Goal: Task Accomplishment & Management: Manage account settings

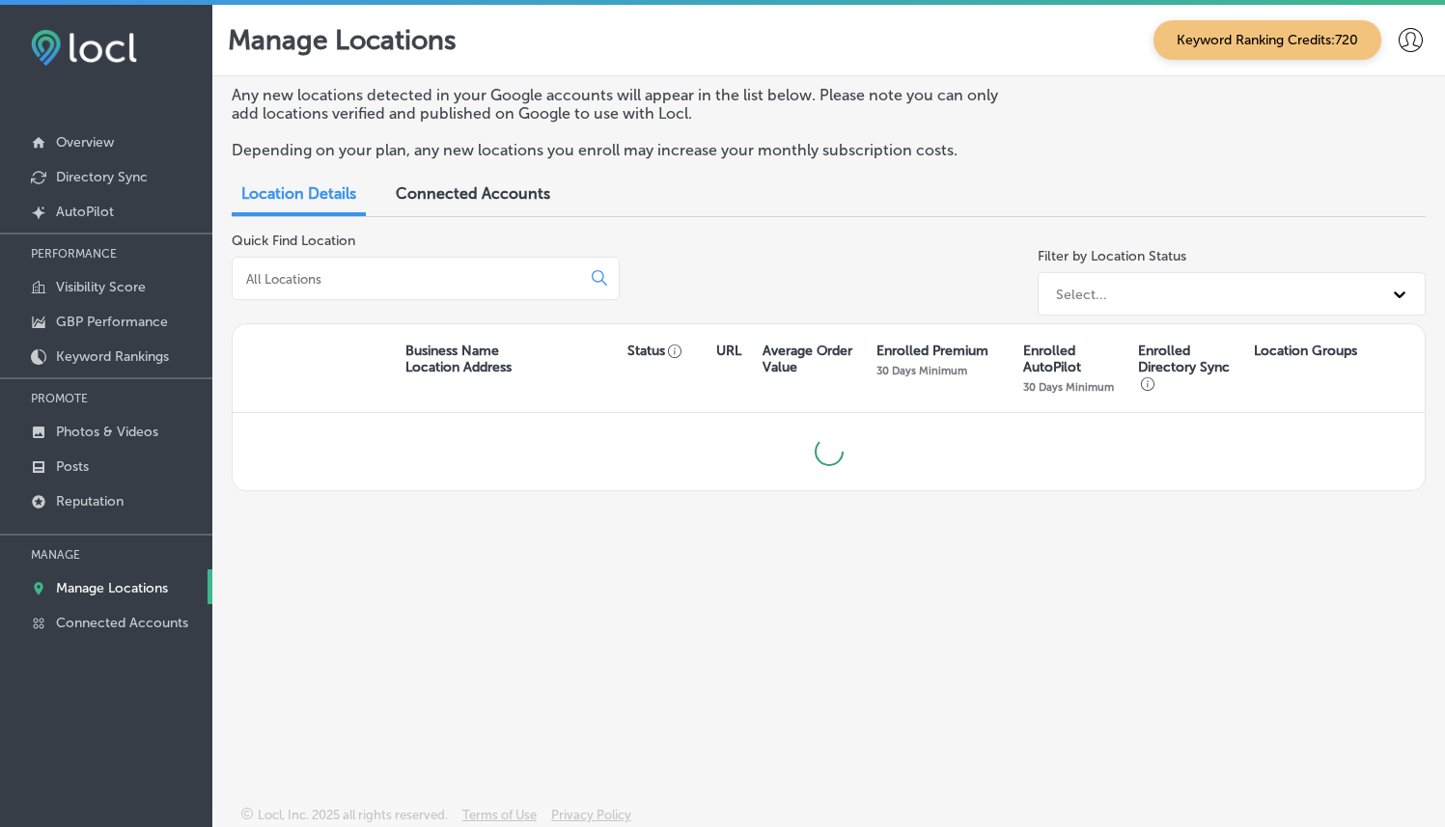
click at [528, 261] on div at bounding box center [426, 278] width 388 height 43
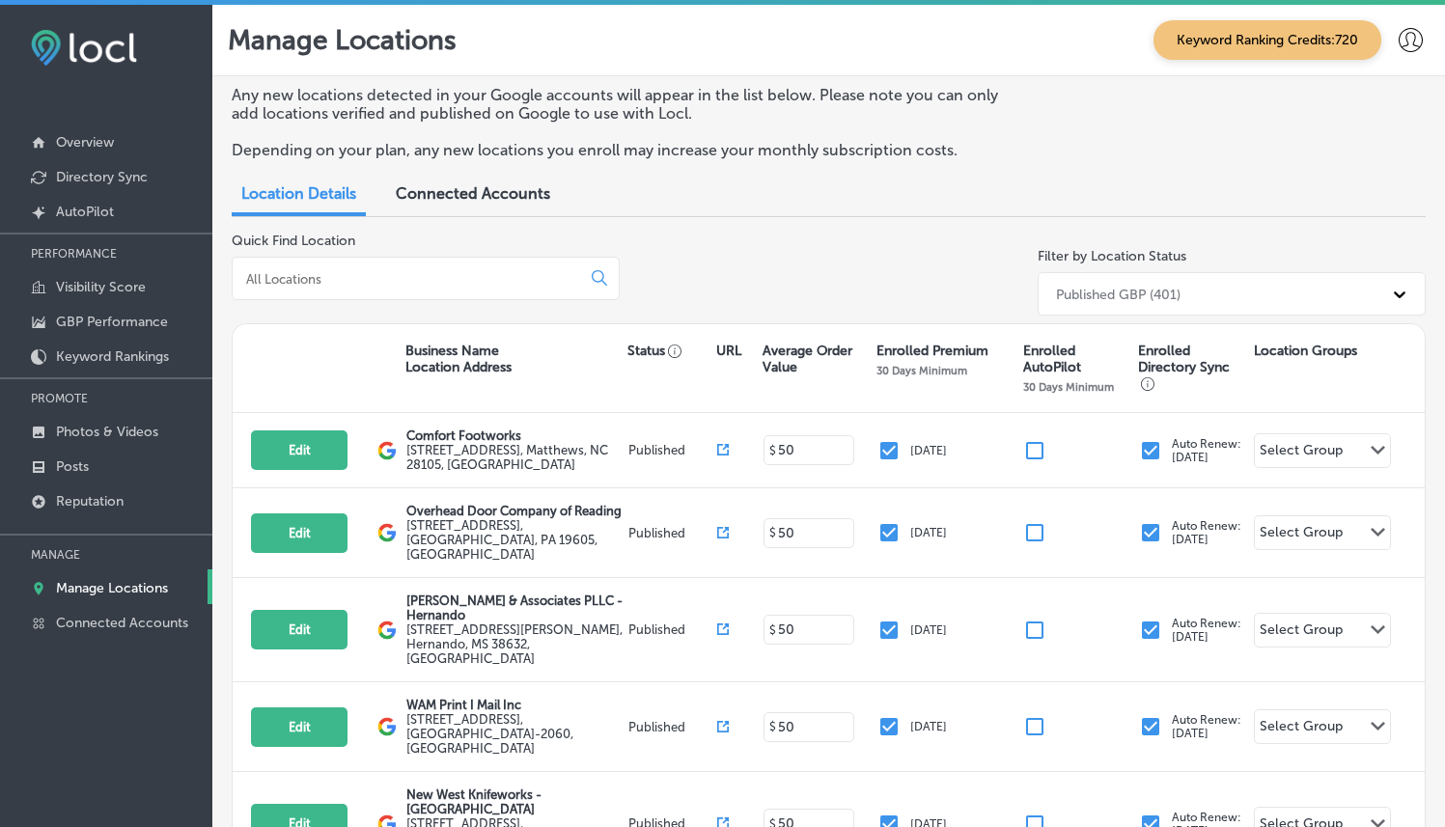
click at [528, 261] on div at bounding box center [426, 278] width 388 height 43
click at [529, 278] on input at bounding box center [410, 278] width 332 height 17
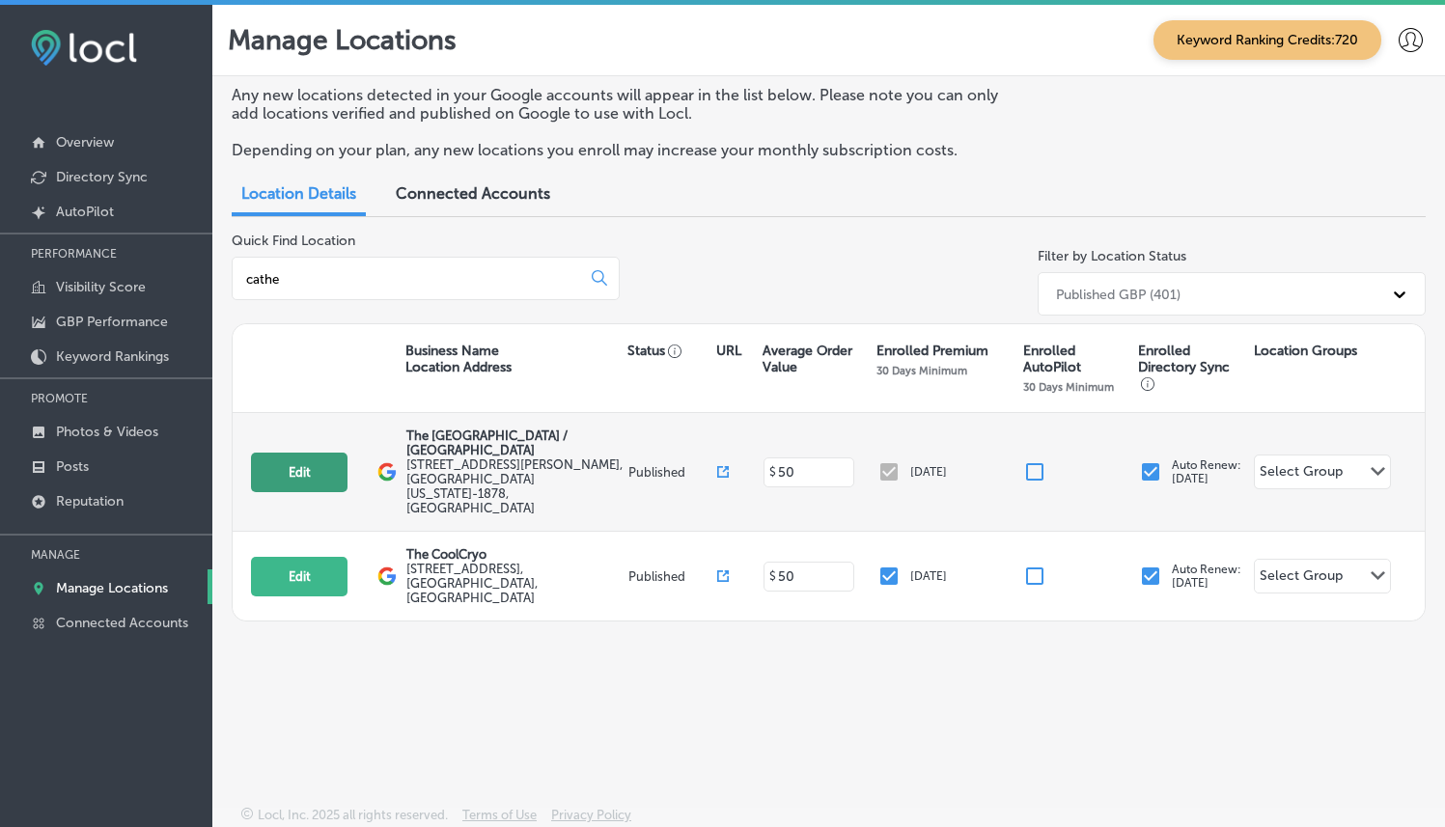
type input "cathe"
click at [315, 453] on button "Edit" at bounding box center [299, 473] width 97 height 40
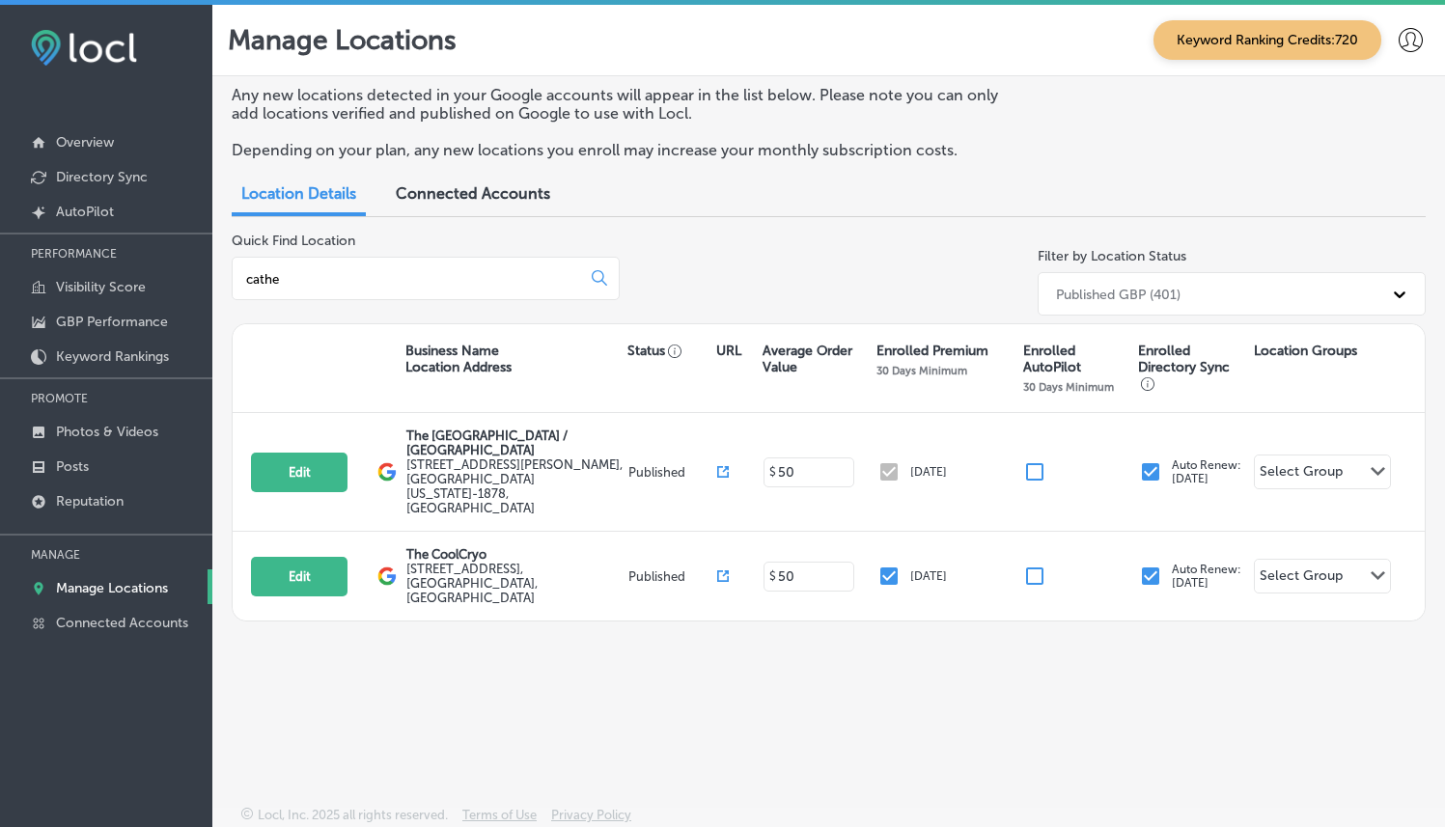
select select "US"
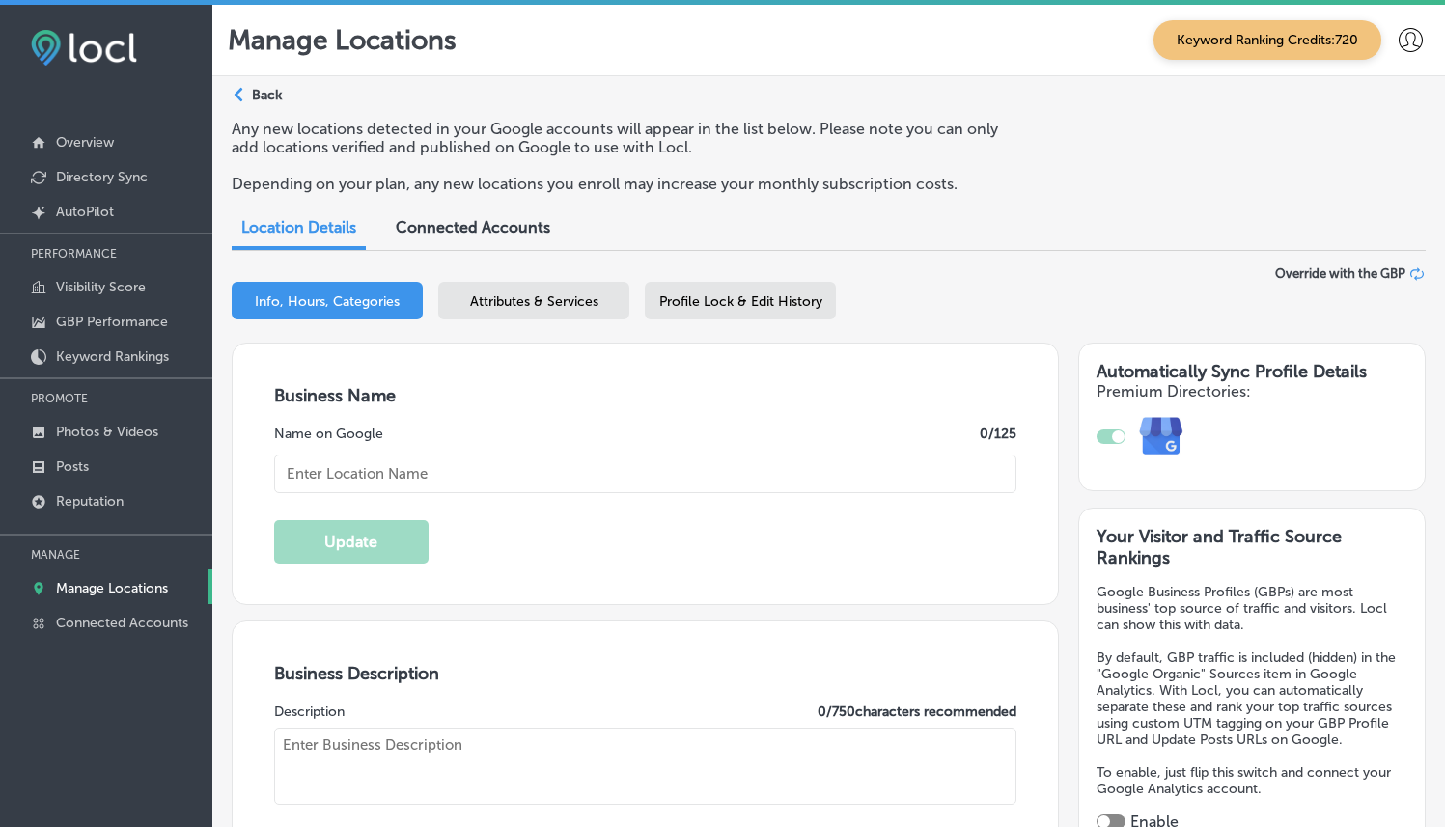
type input "The [GEOGRAPHIC_DATA] / [GEOGRAPHIC_DATA]"
type input "[STREET_ADDRESS][PERSON_NAME]"
type input "[GEOGRAPHIC_DATA]"
type input "92234-1878"
type input "US"
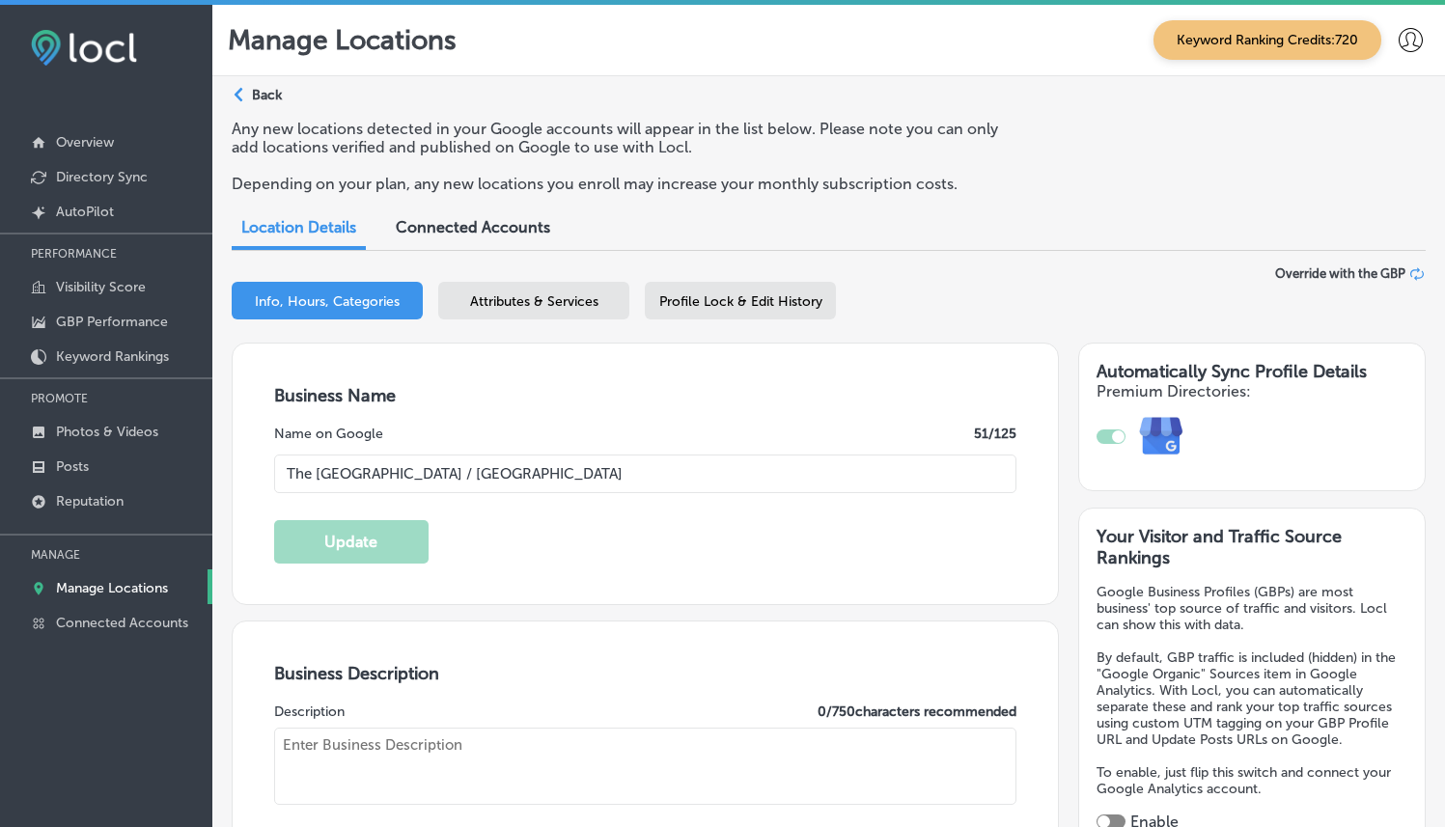
type input "[URL][DOMAIN_NAME]"
type textarea "The [GEOGRAPHIC_DATA] is a 21st century bilingual center for active living. We …"
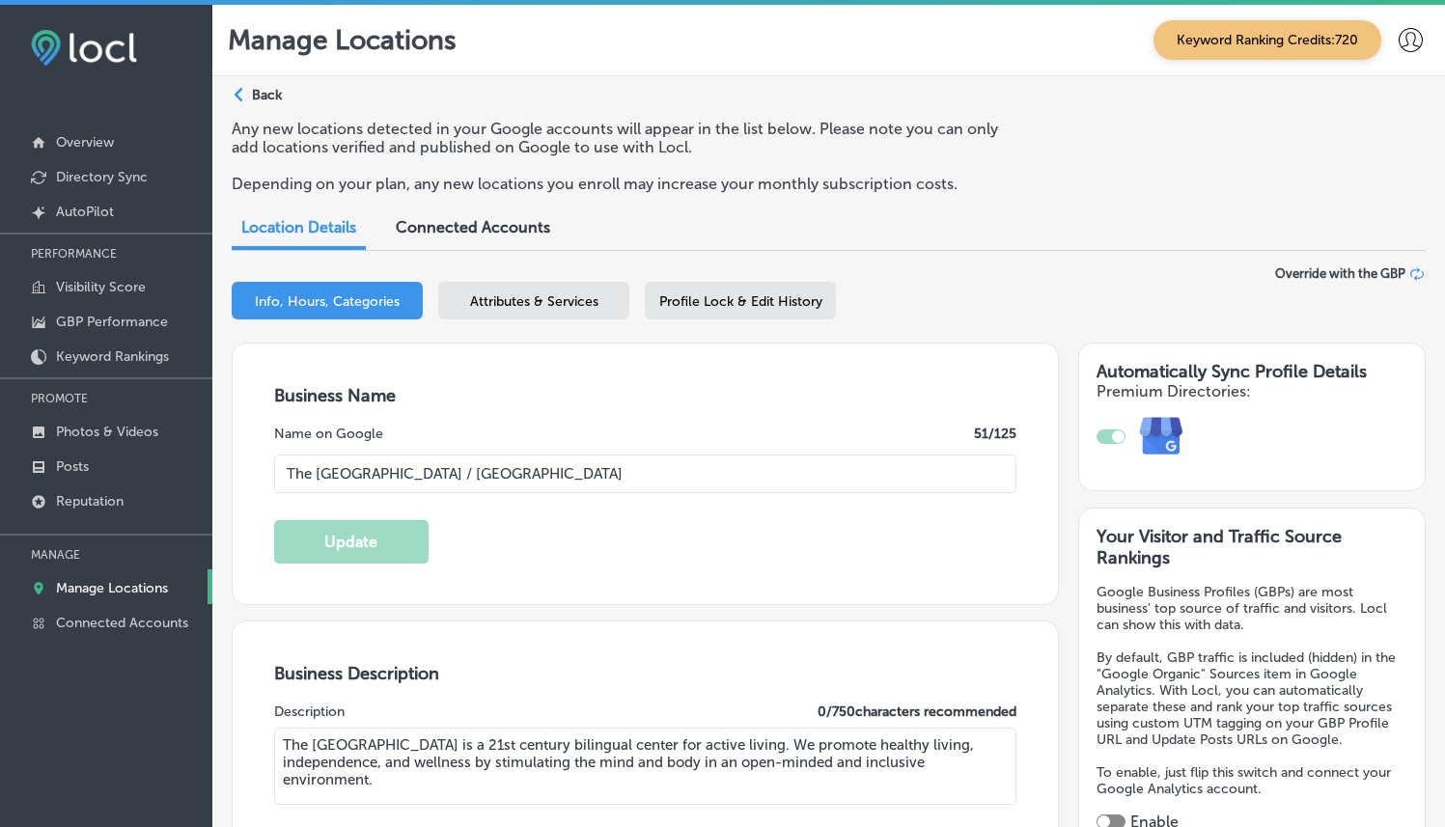
type input "[PHONE_NUMBER]"
click at [516, 299] on span "Attributes & Services" at bounding box center [534, 301] width 128 height 16
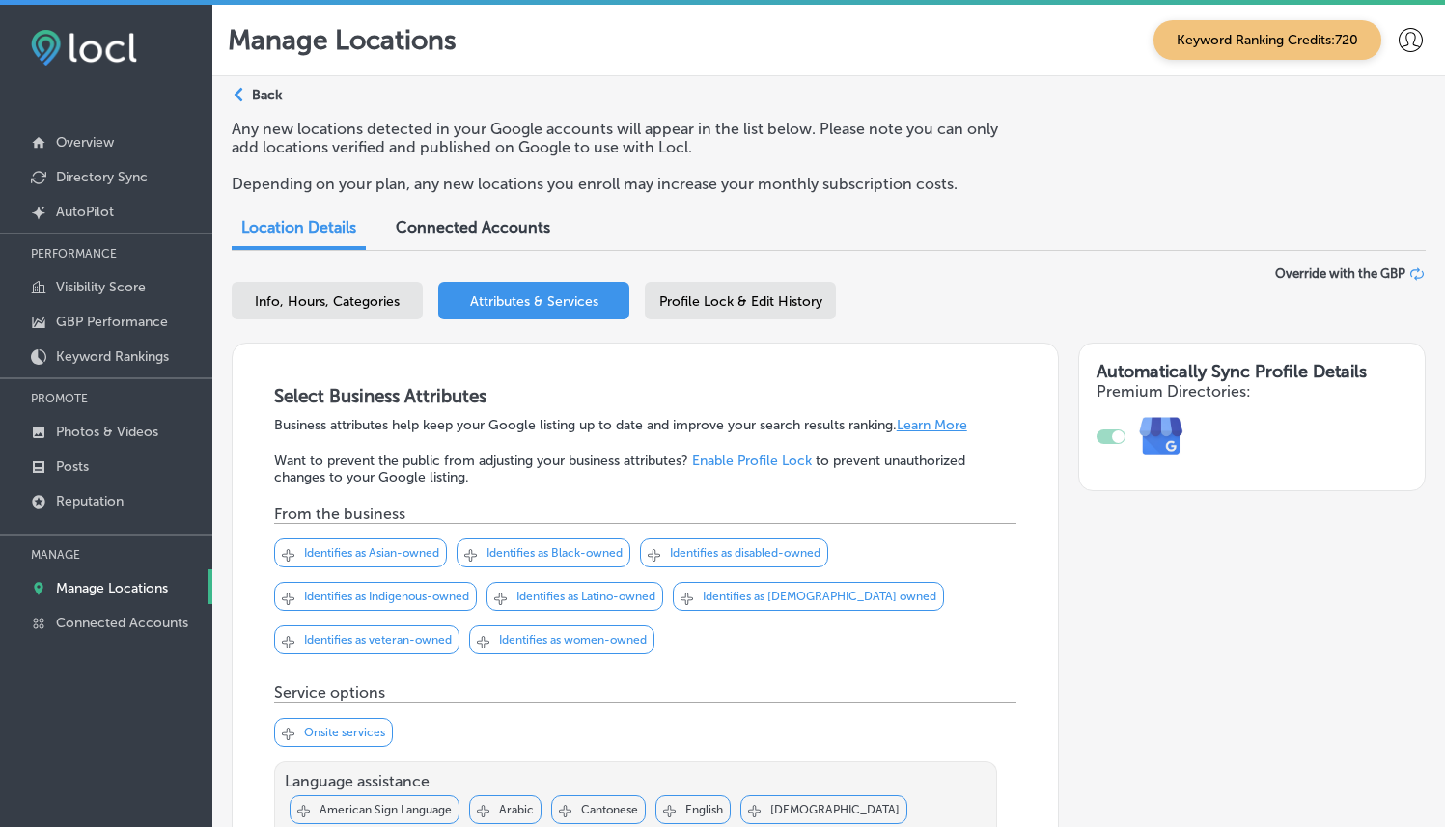
click at [802, 306] on span "Profile Lock & Edit History" at bounding box center [740, 301] width 163 height 16
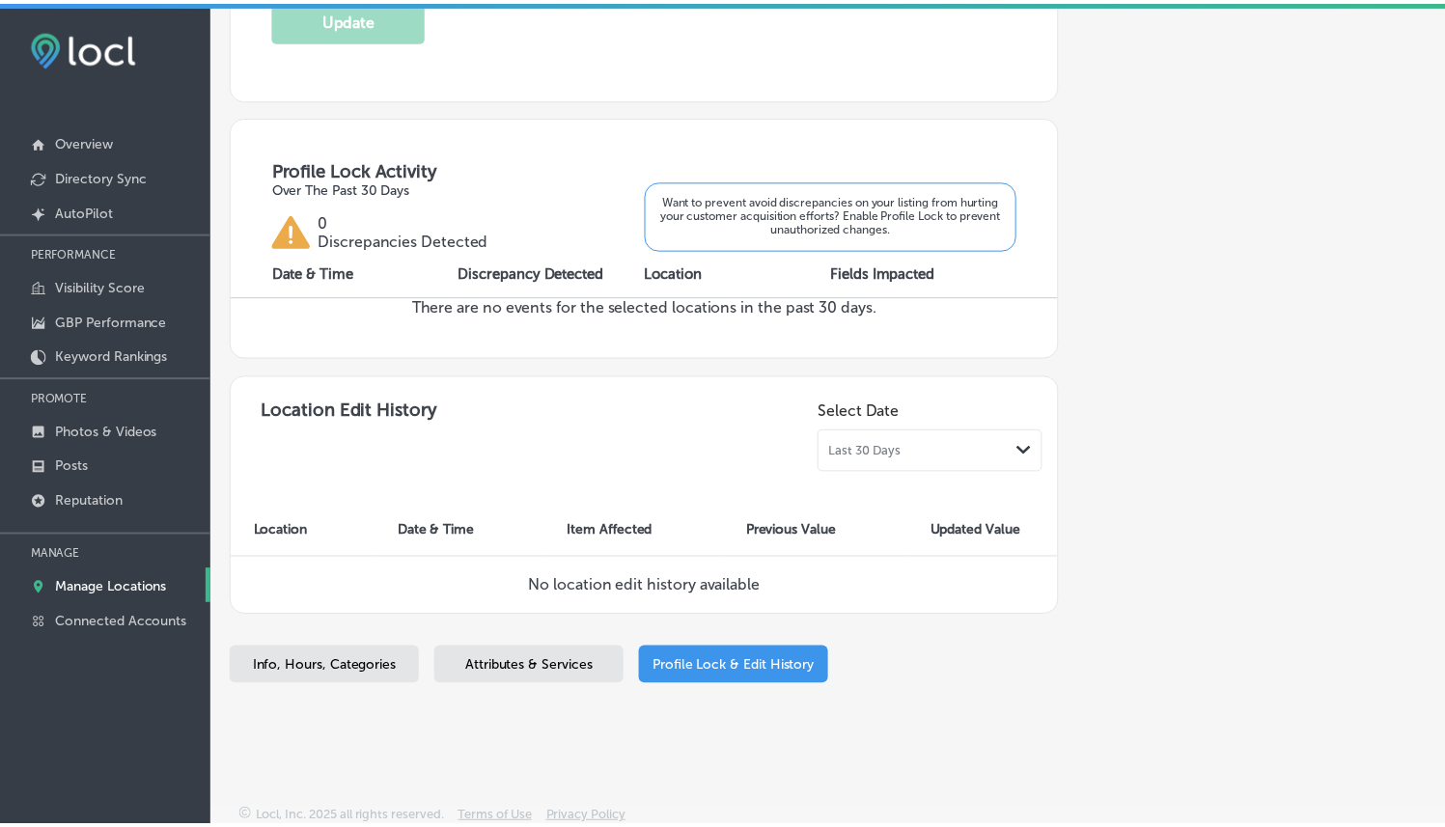
scroll to position [564, 0]
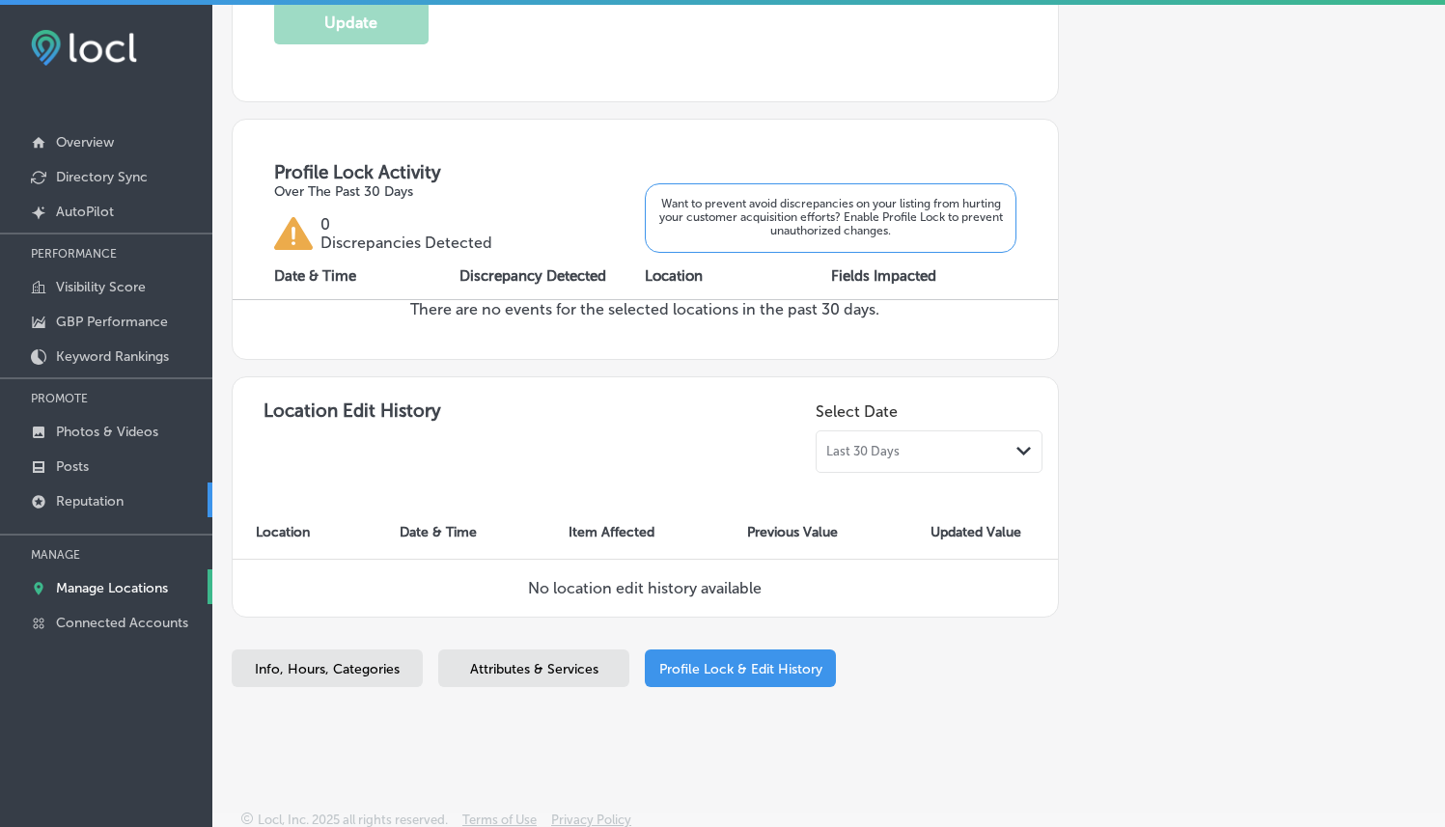
click at [97, 493] on p "Reputation" at bounding box center [90, 501] width 68 height 16
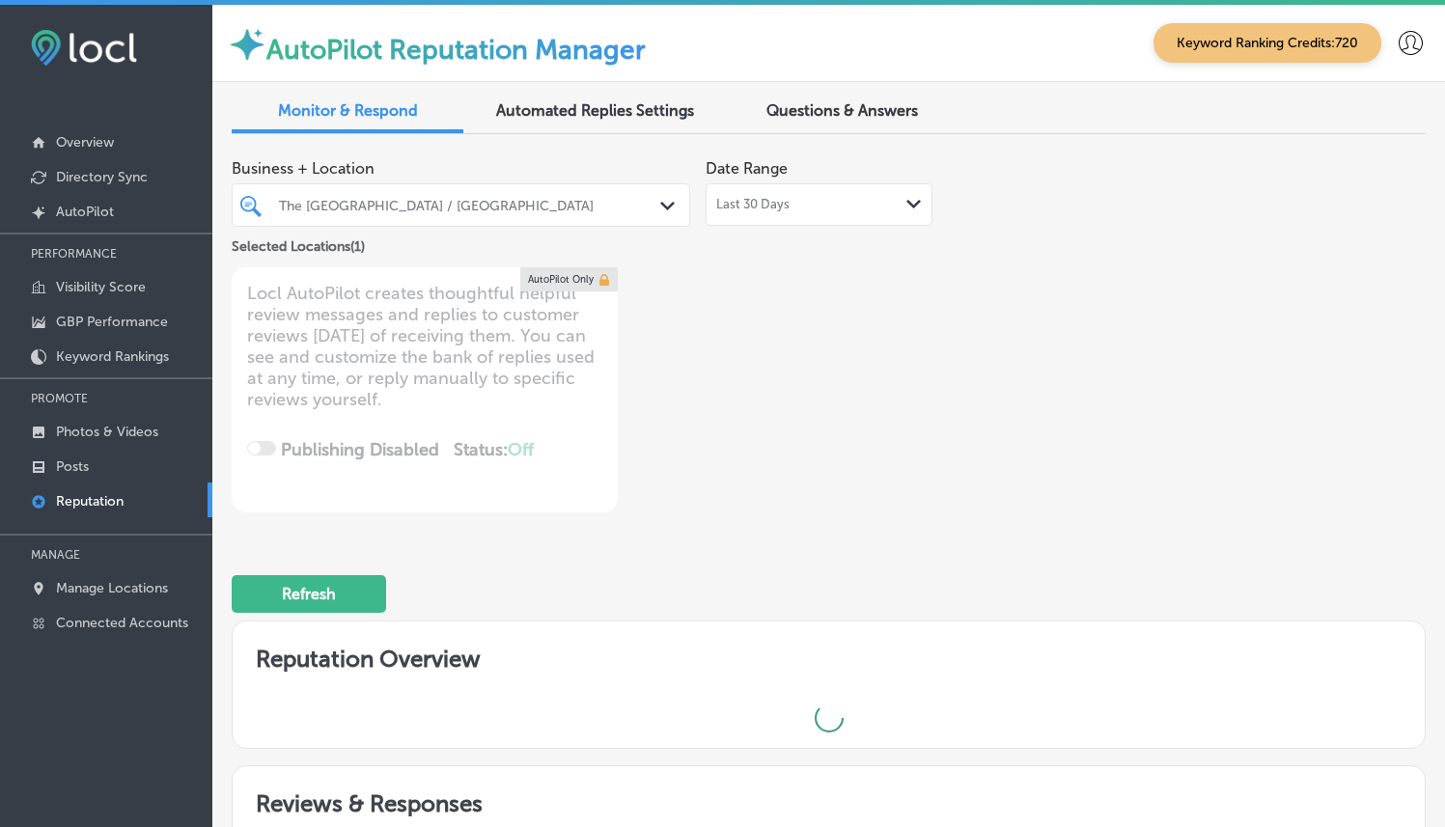
click at [809, 186] on div "Last 30 Days Path Created with Sketch." at bounding box center [819, 204] width 227 height 42
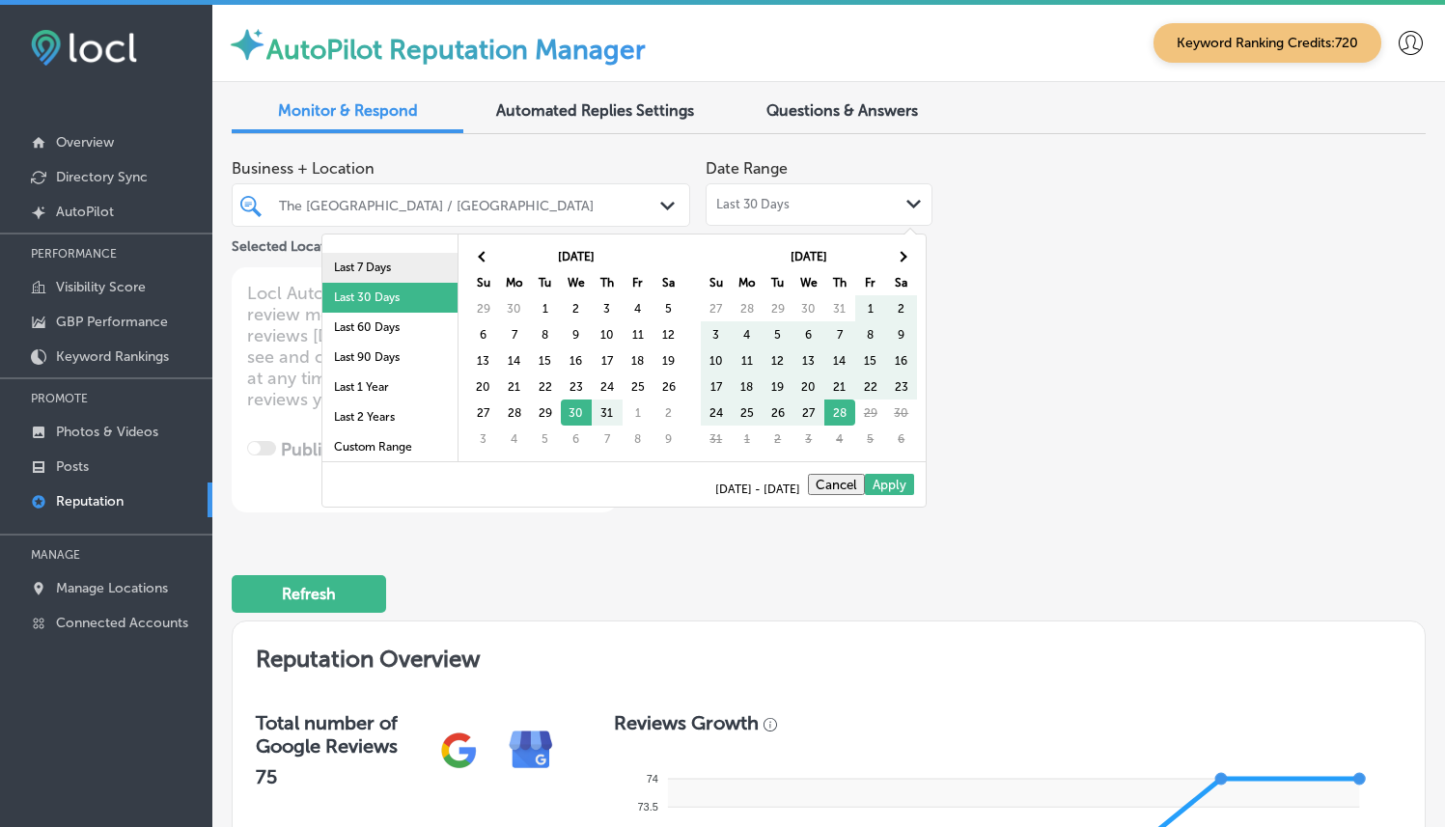
scroll to position [112, 0]
click at [372, 353] on li "Last 90 Days" at bounding box center [389, 355] width 135 height 30
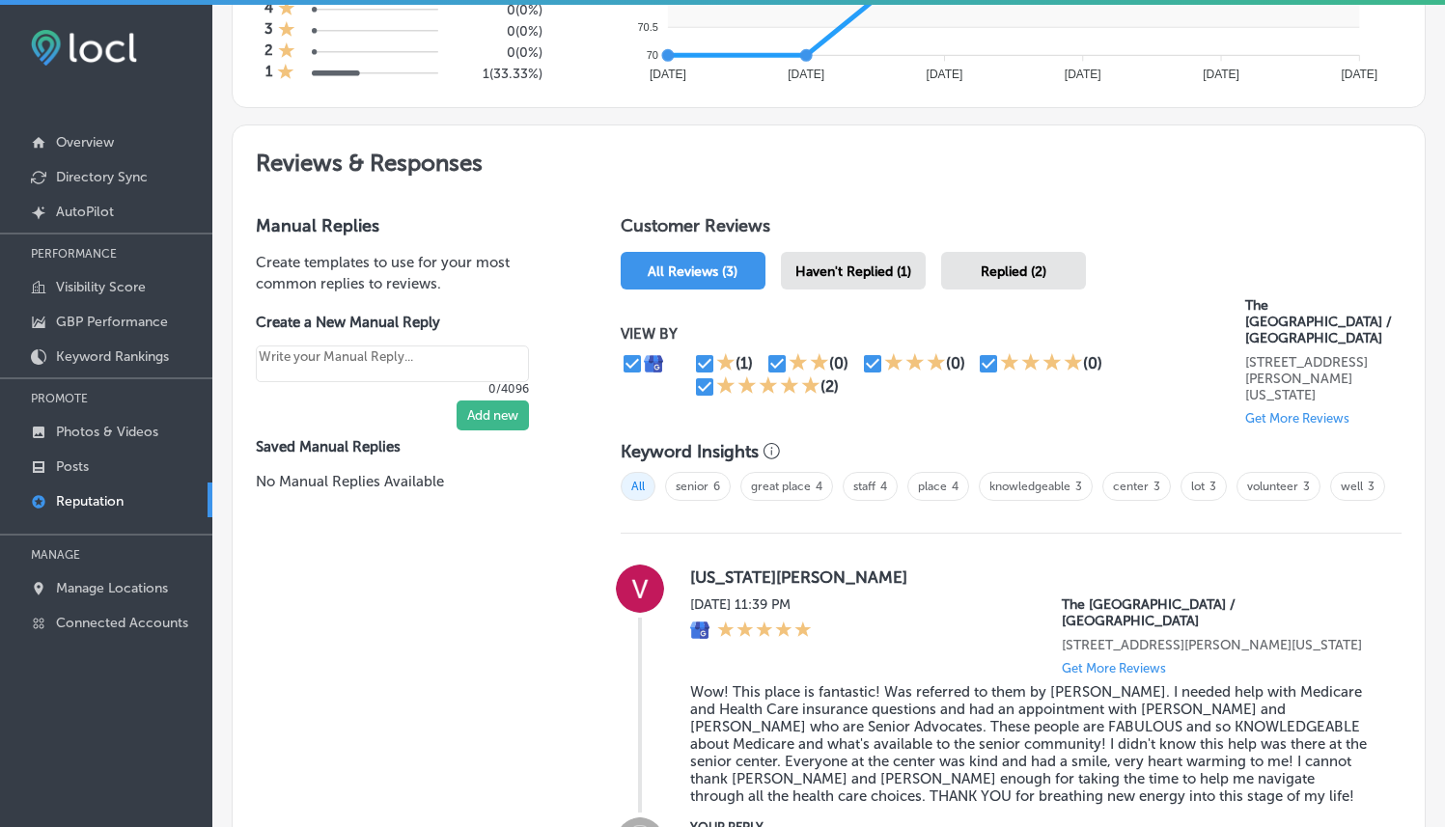
scroll to position [678, 0]
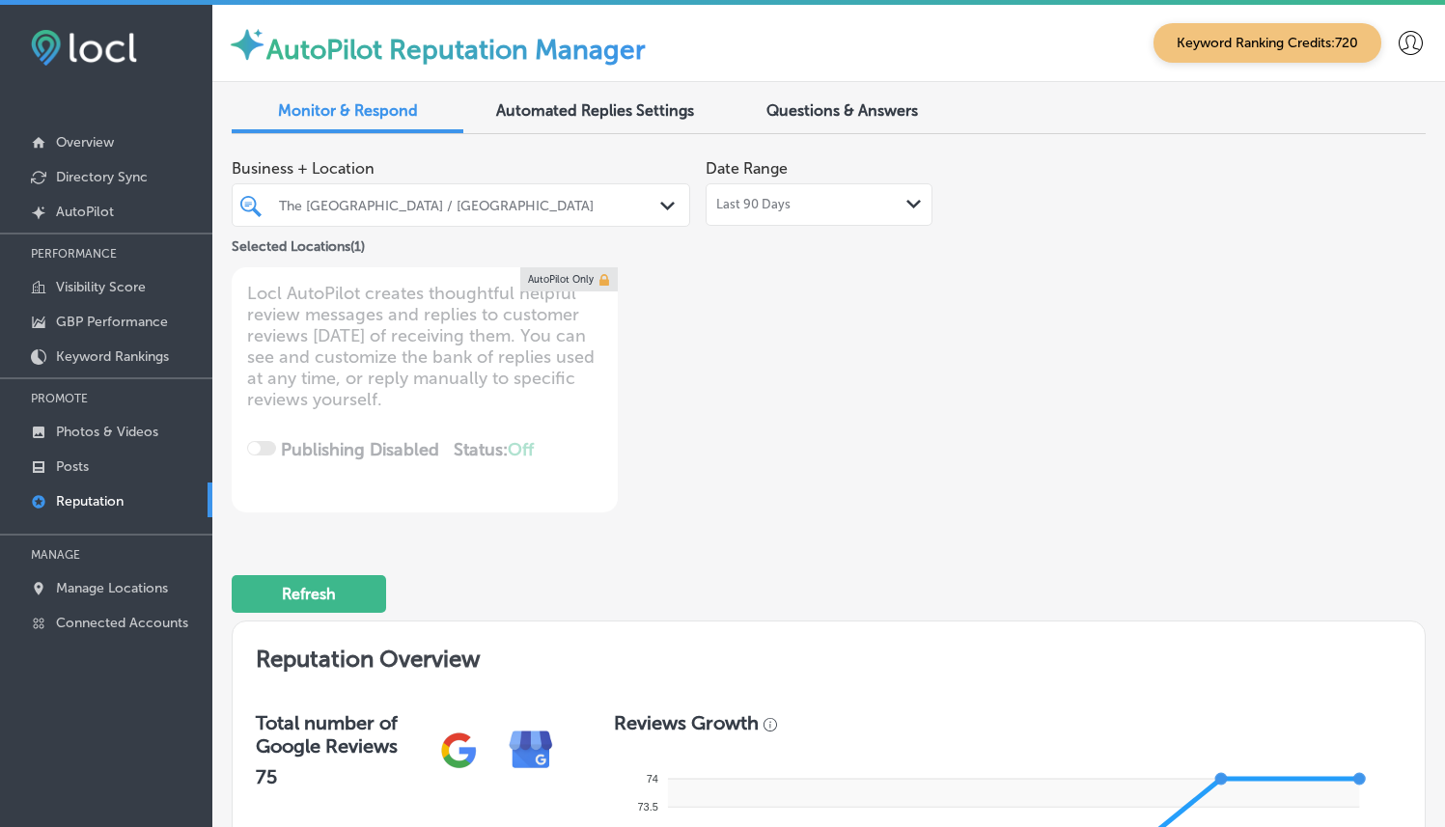
type textarea "x"
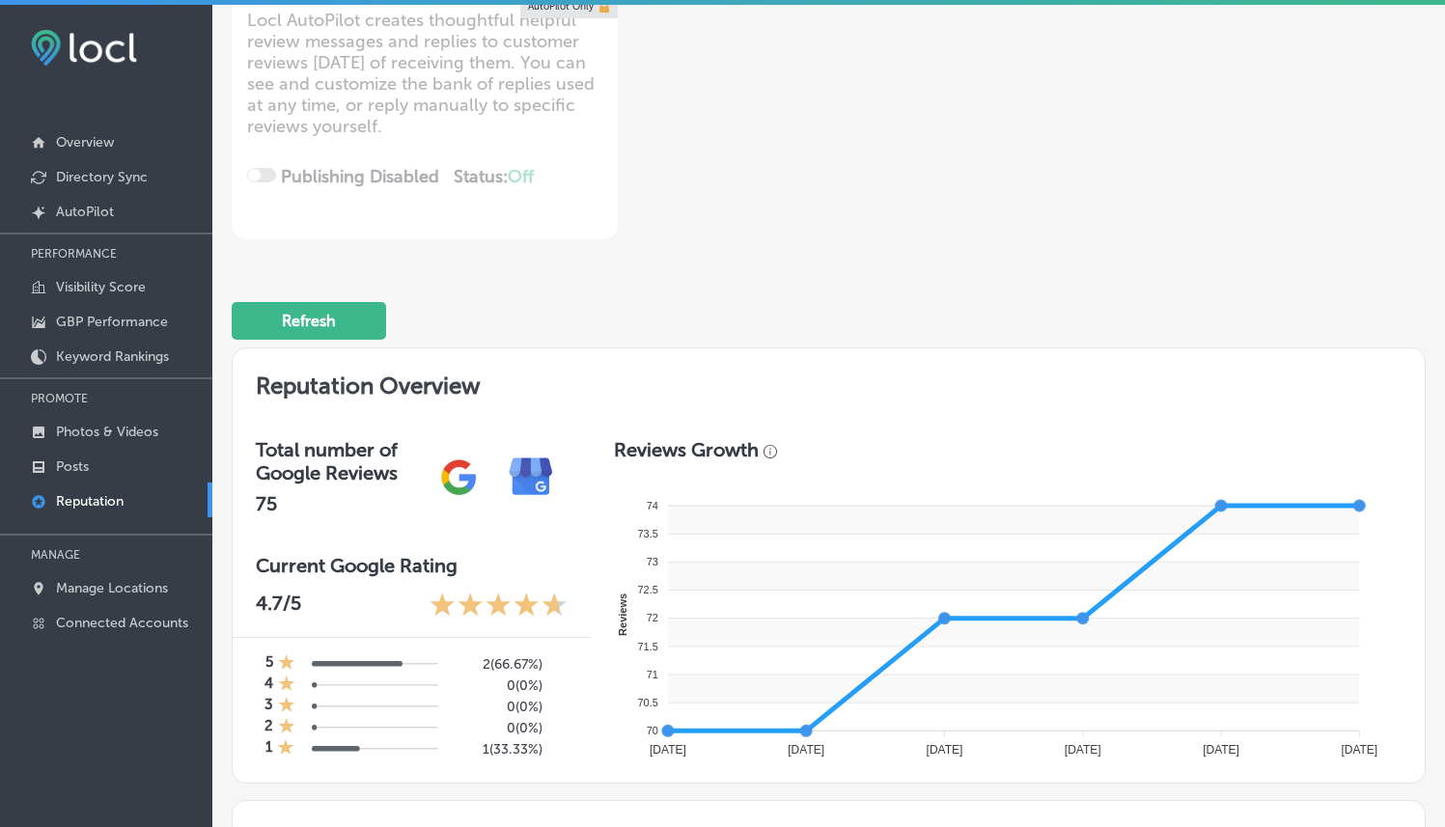
scroll to position [0, 0]
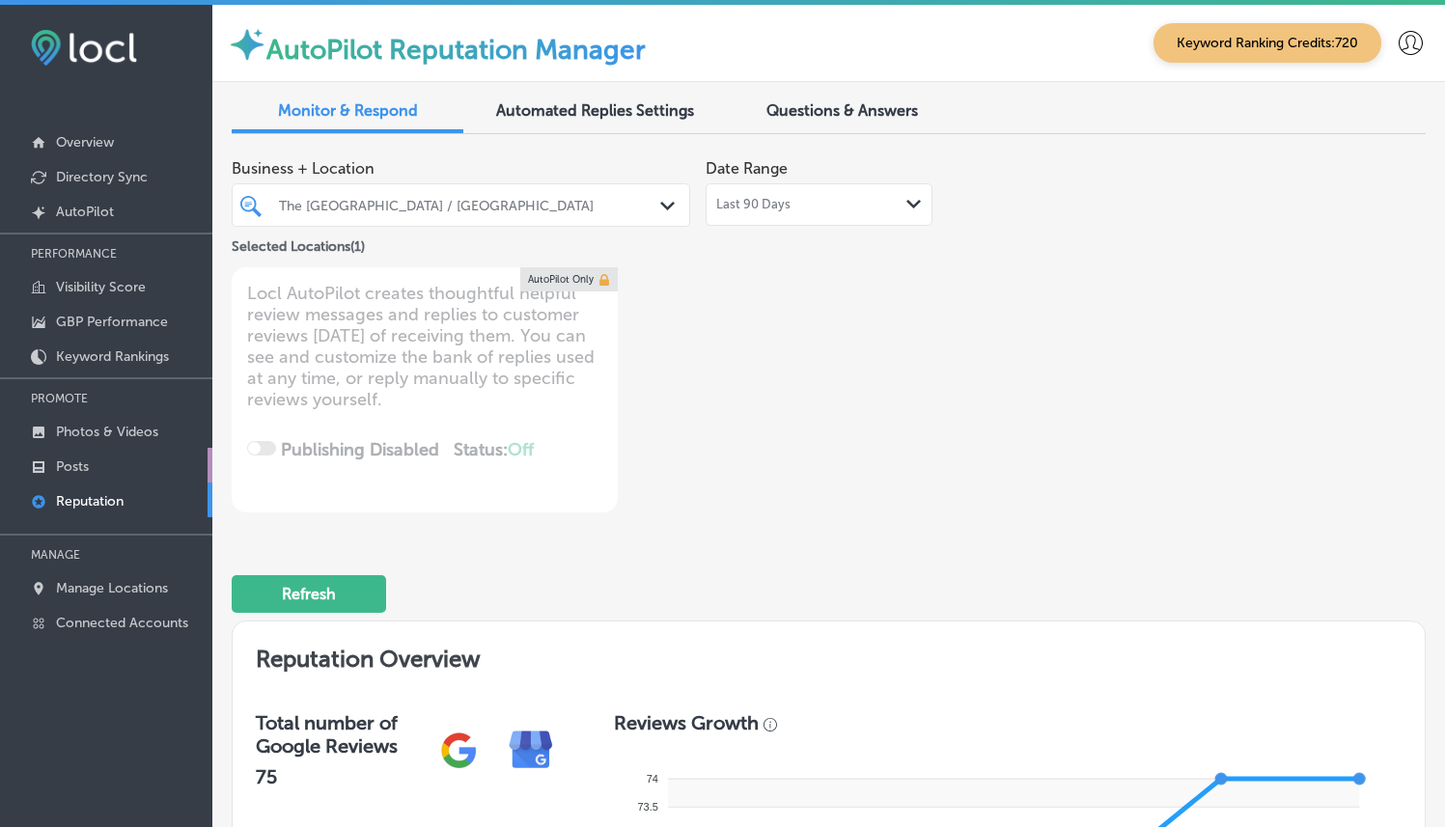
click at [81, 453] on link "Posts" at bounding box center [106, 465] width 212 height 35
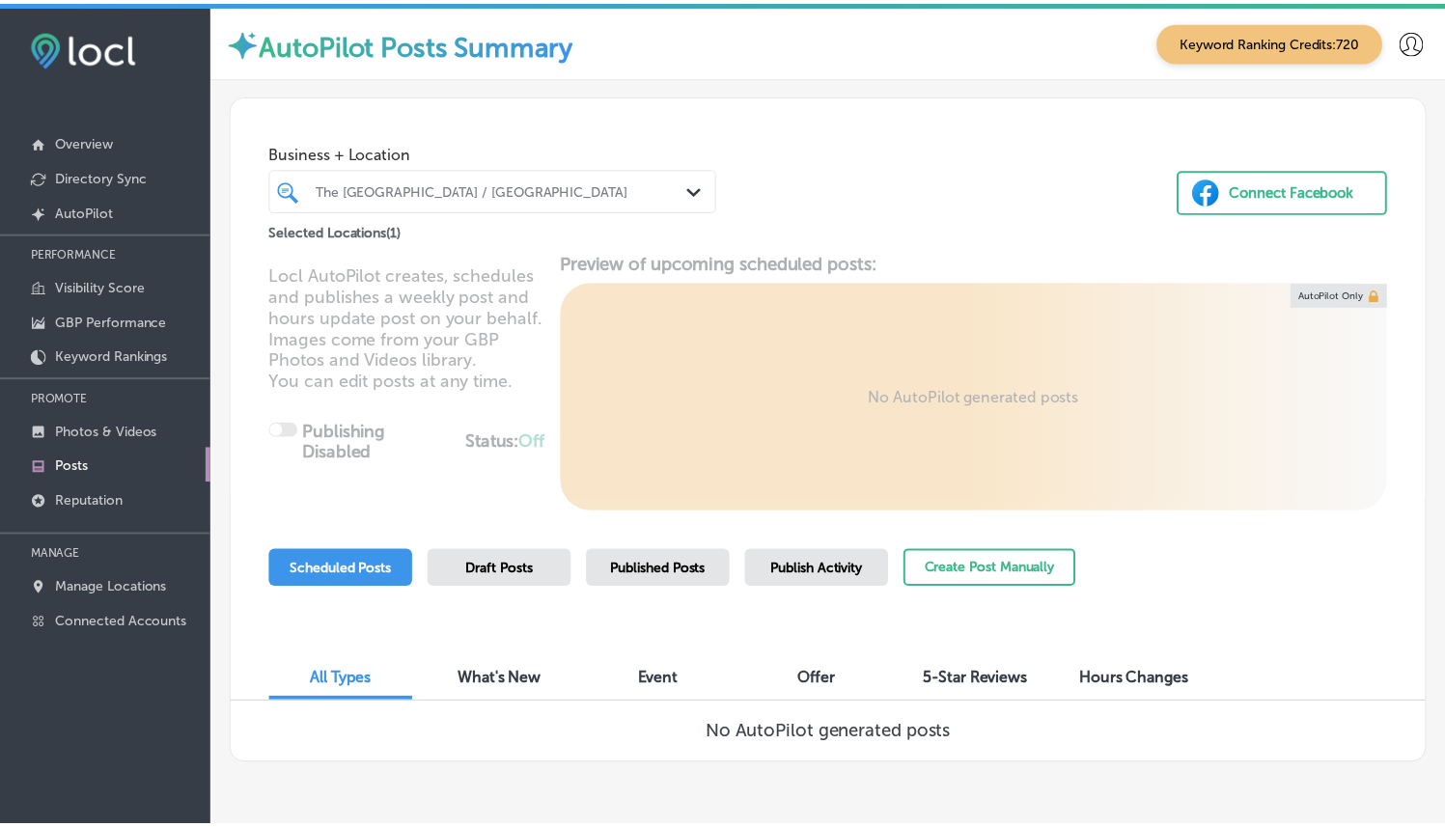
scroll to position [60, 0]
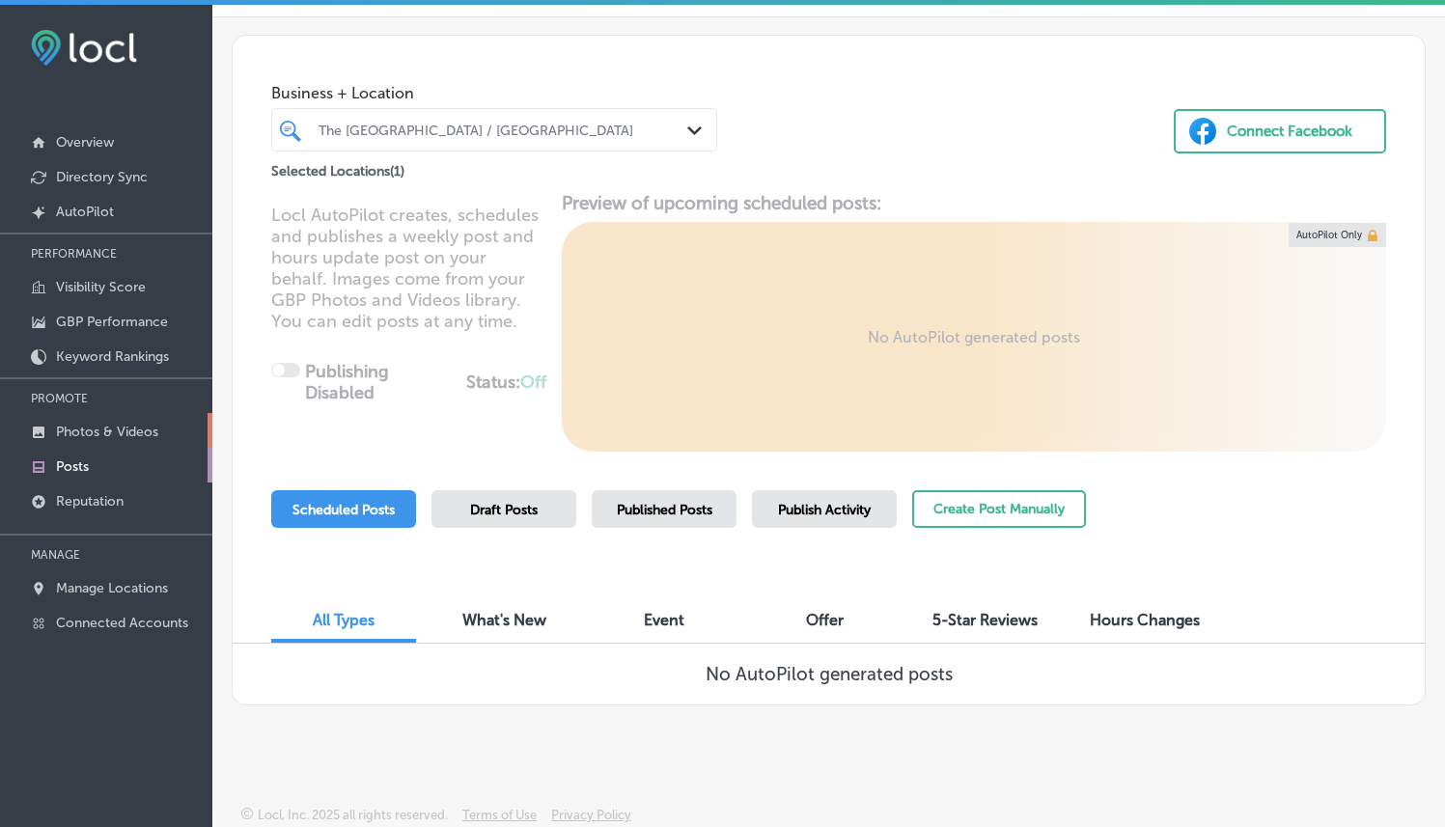
click at [143, 424] on p "Photos & Videos" at bounding box center [107, 432] width 102 height 16
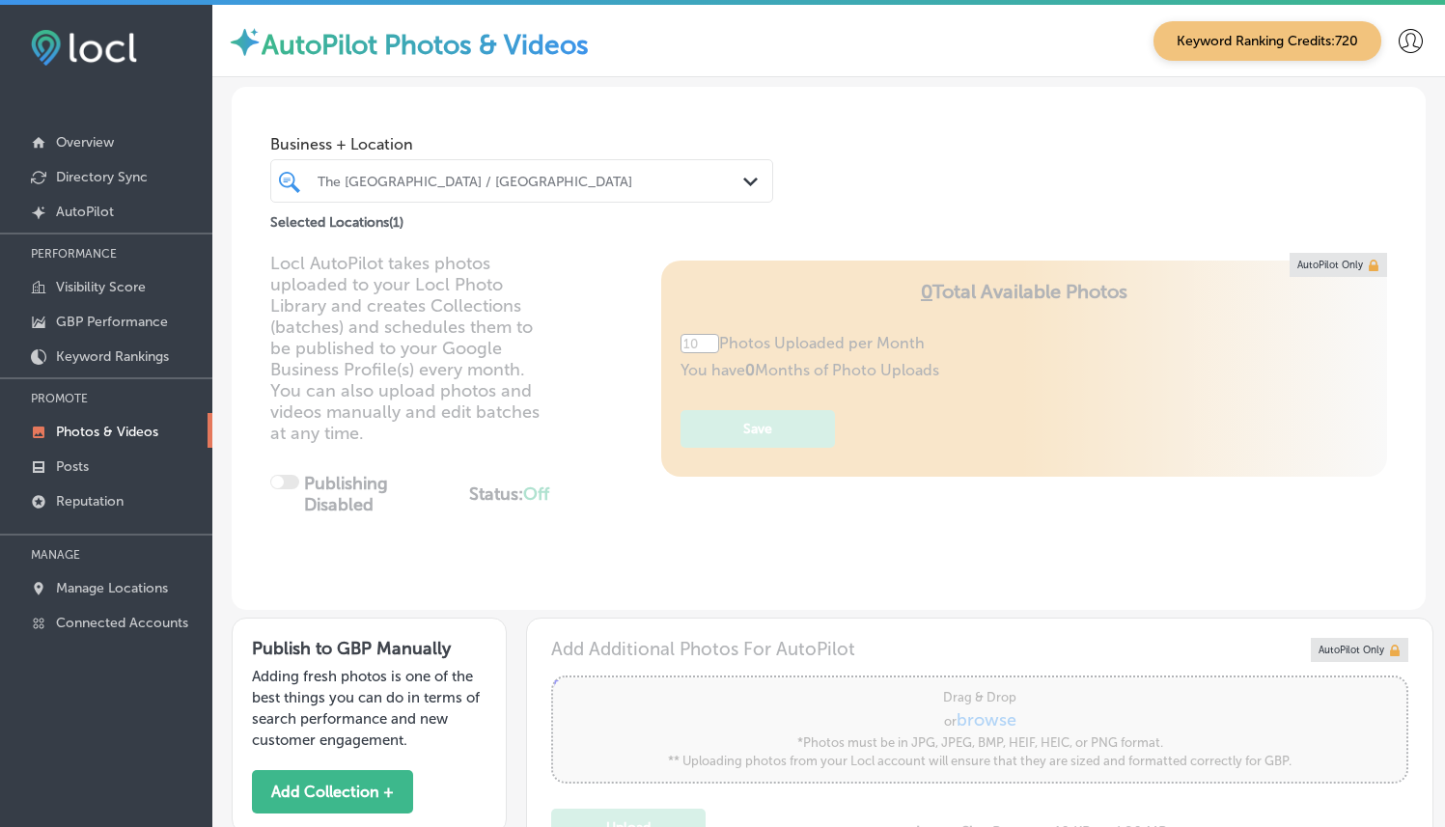
type input "5"
click at [1230, 122] on div "Business + Location The [GEOGRAPHIC_DATA] / [GEOGRAPHIC_DATA] Path Created with…" at bounding box center [829, 160] width 1194 height 147
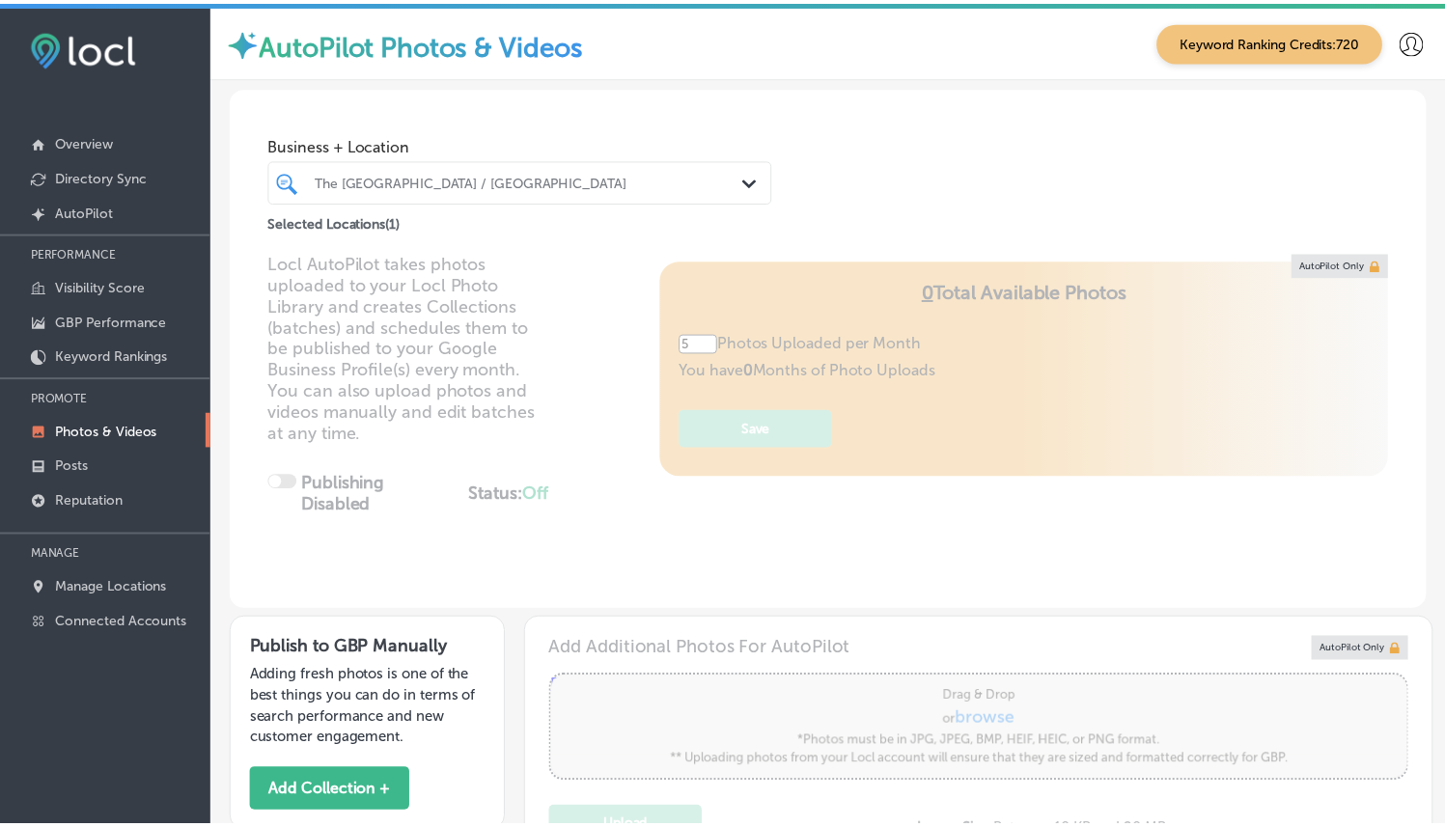
scroll to position [578, 0]
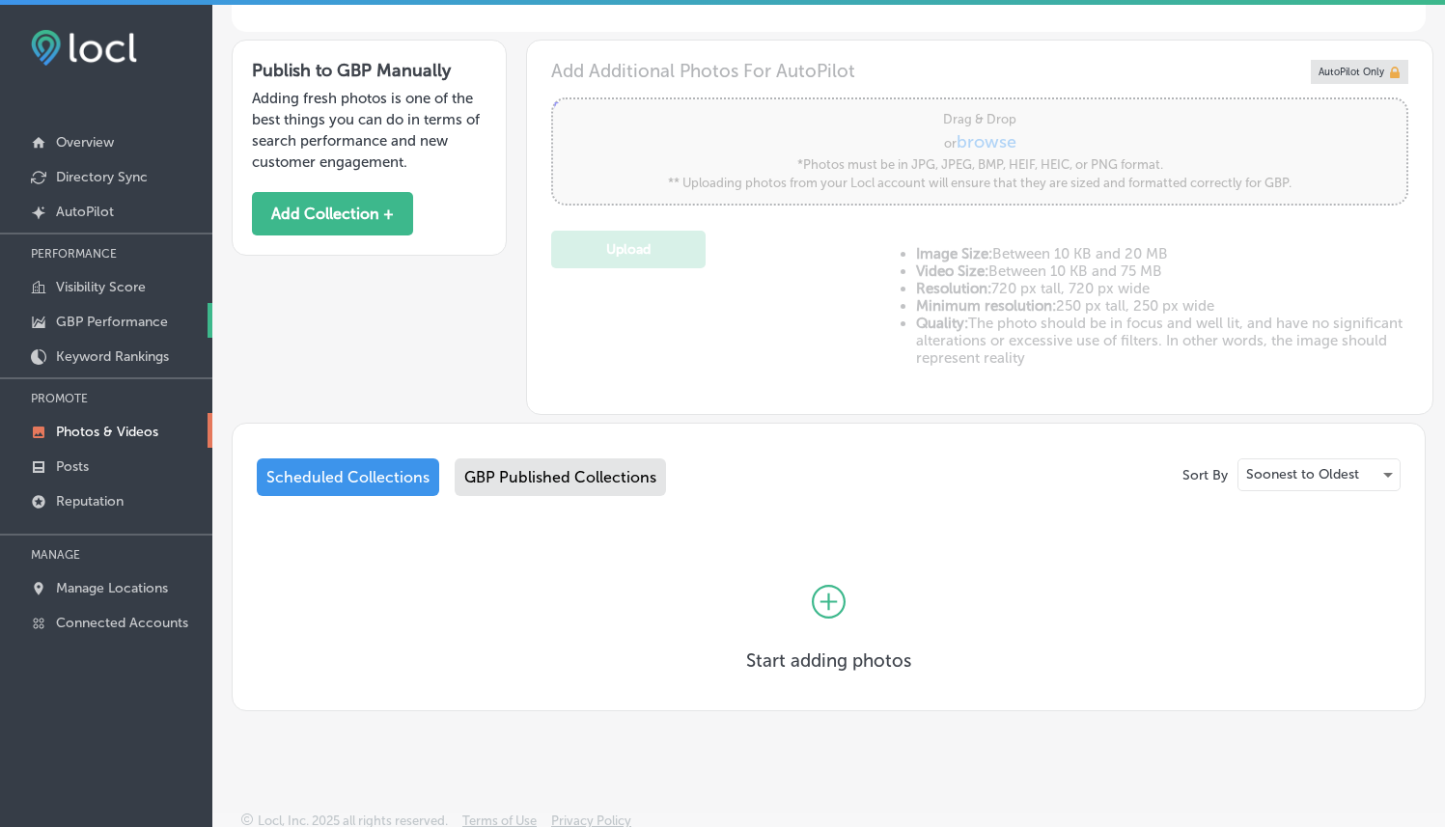
click at [152, 327] on p "GBP Performance" at bounding box center [112, 322] width 112 height 16
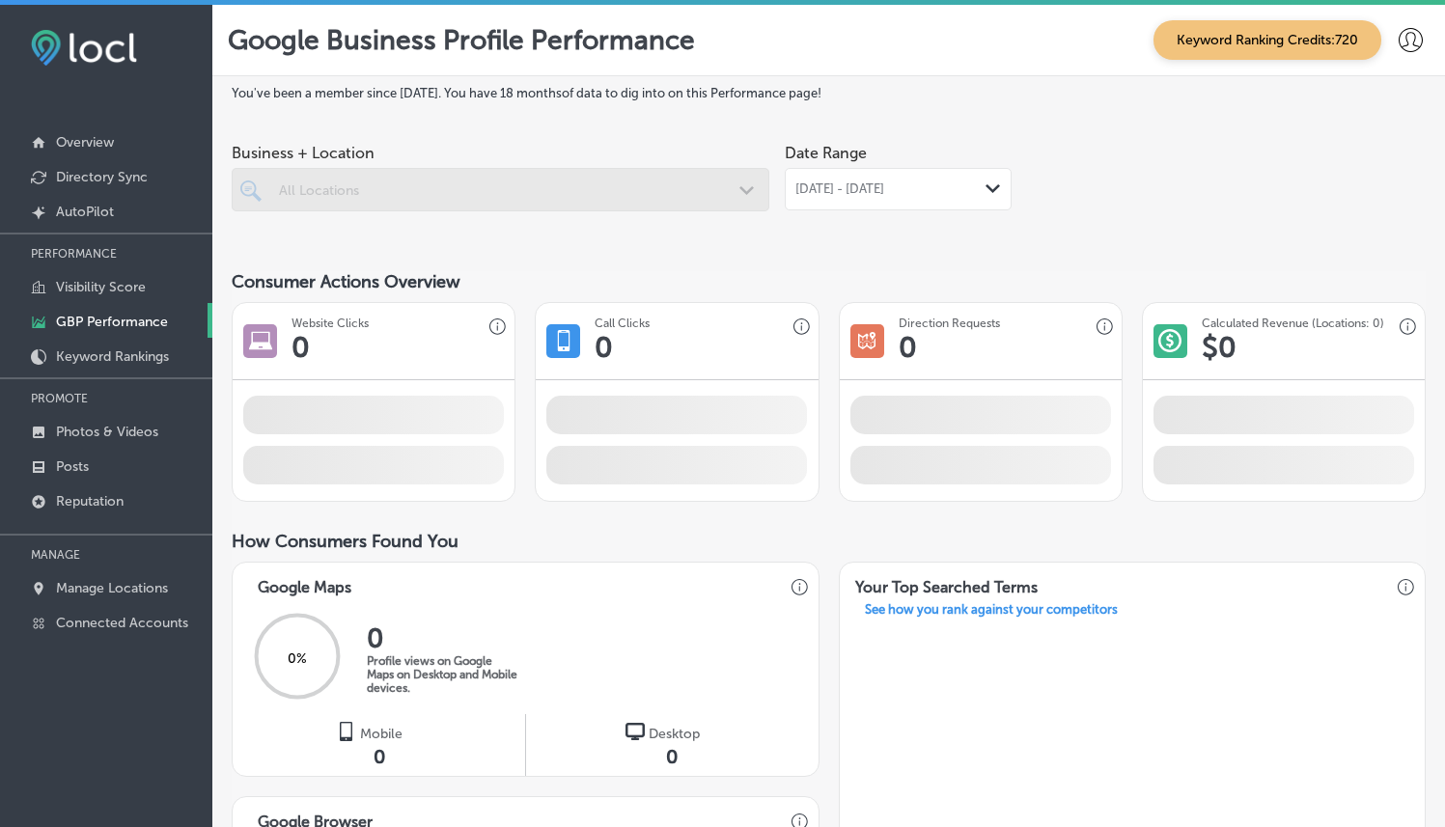
click at [928, 204] on div "[DATE] - [DATE] Path Created with Sketch." at bounding box center [898, 189] width 227 height 42
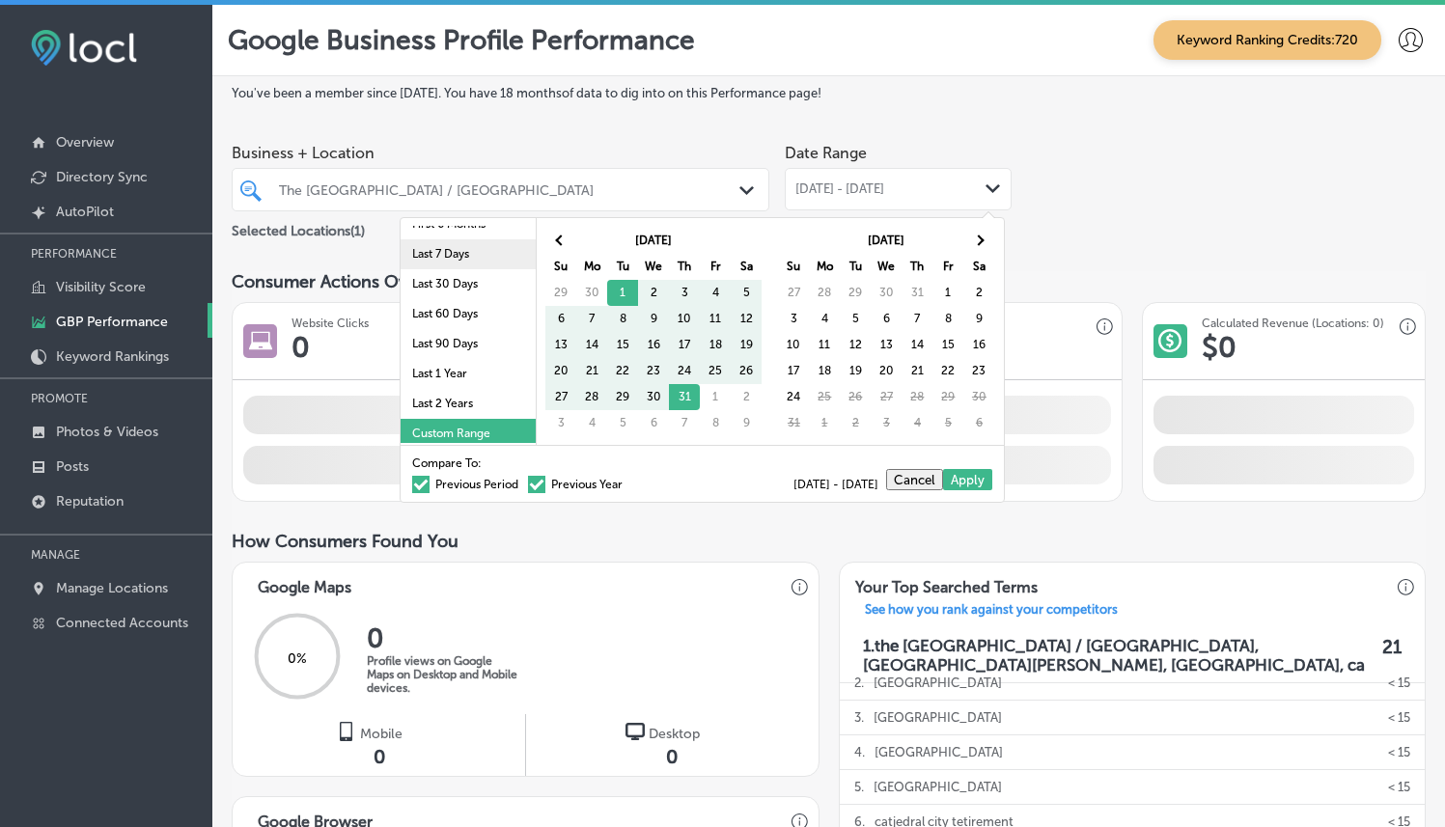
scroll to position [112, 0]
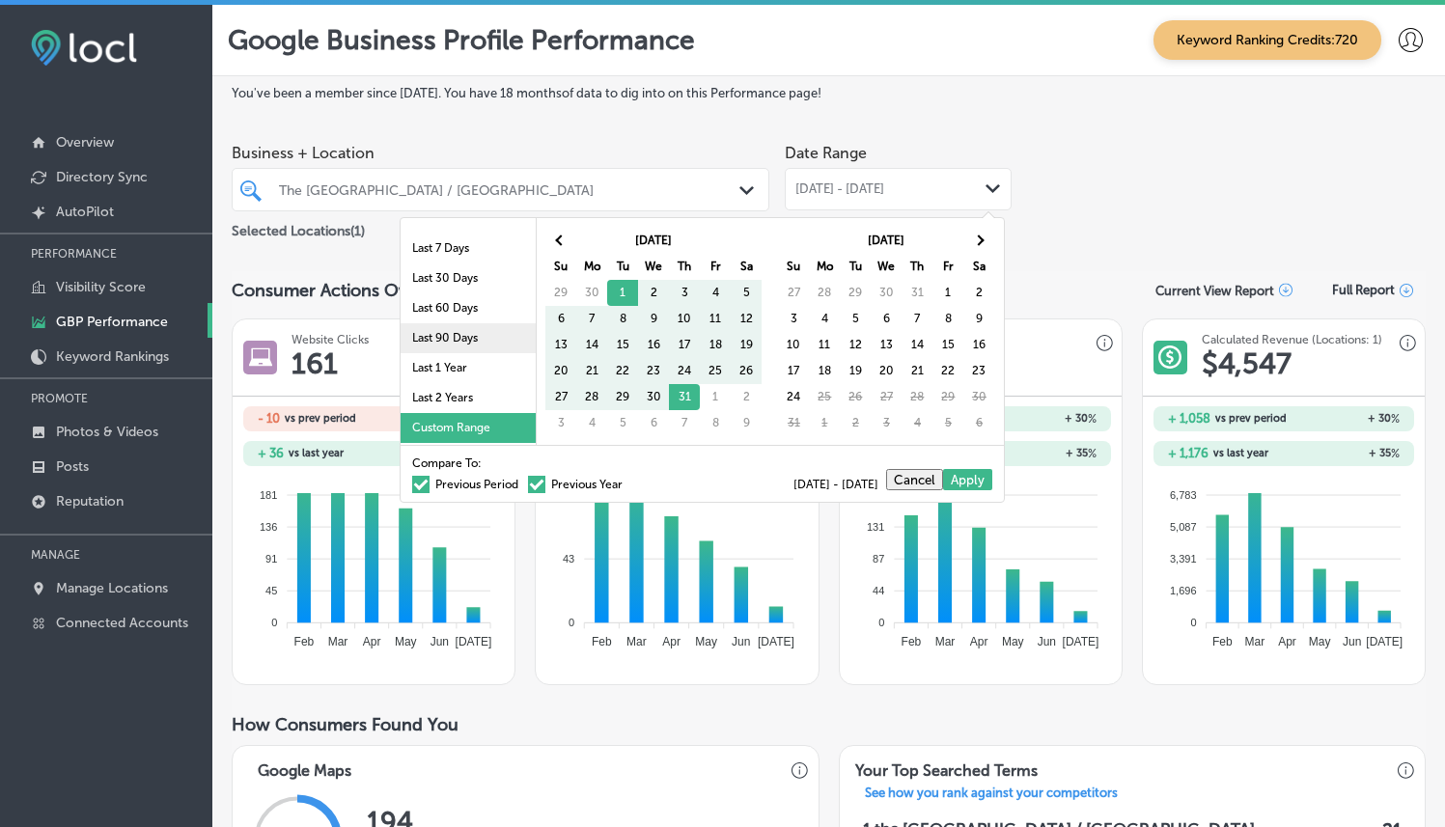
click at [434, 334] on li "Last 90 Days" at bounding box center [468, 338] width 135 height 30
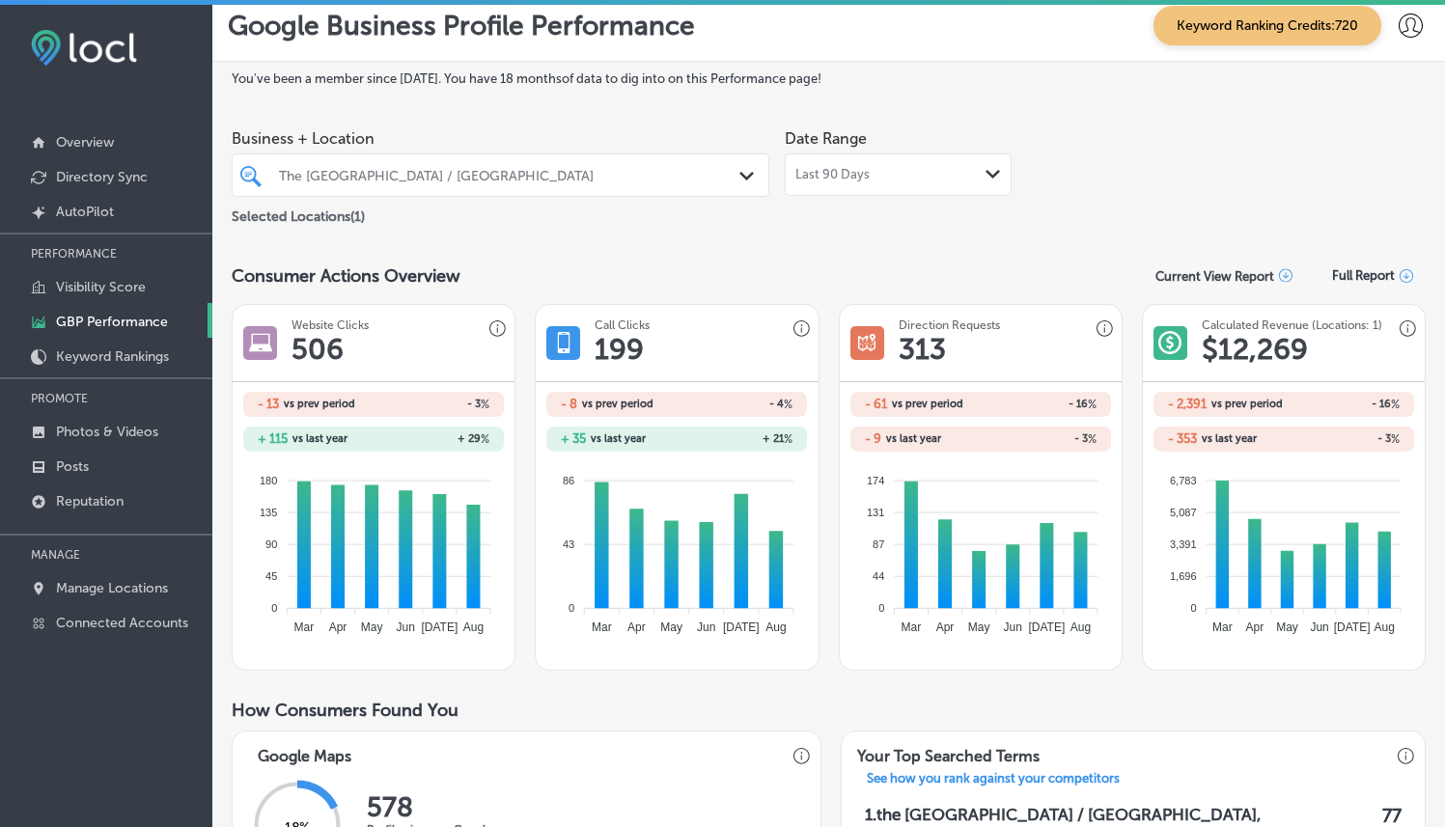
scroll to position [0, 0]
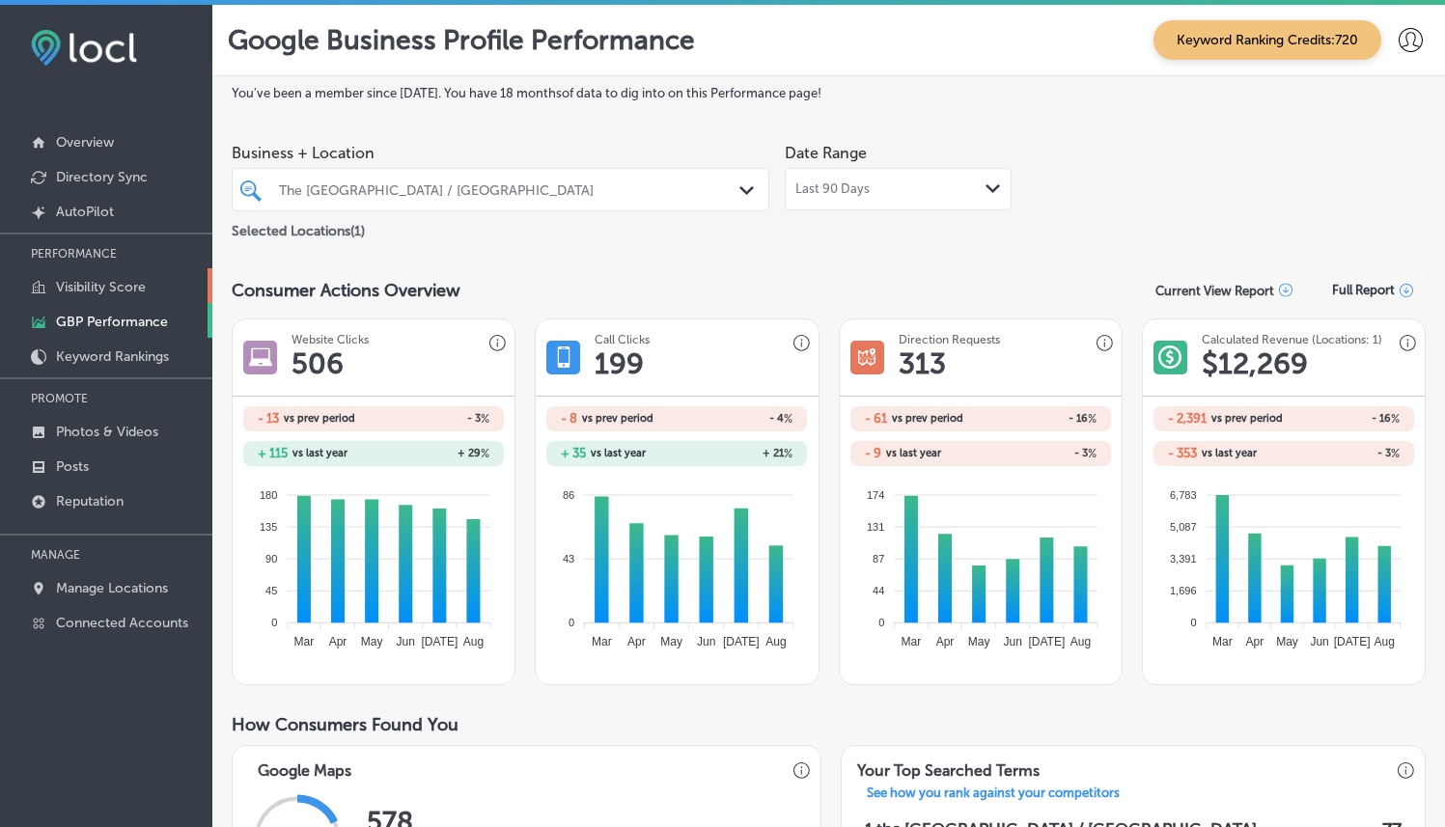
click at [108, 288] on p "Visibility Score" at bounding box center [101, 287] width 90 height 16
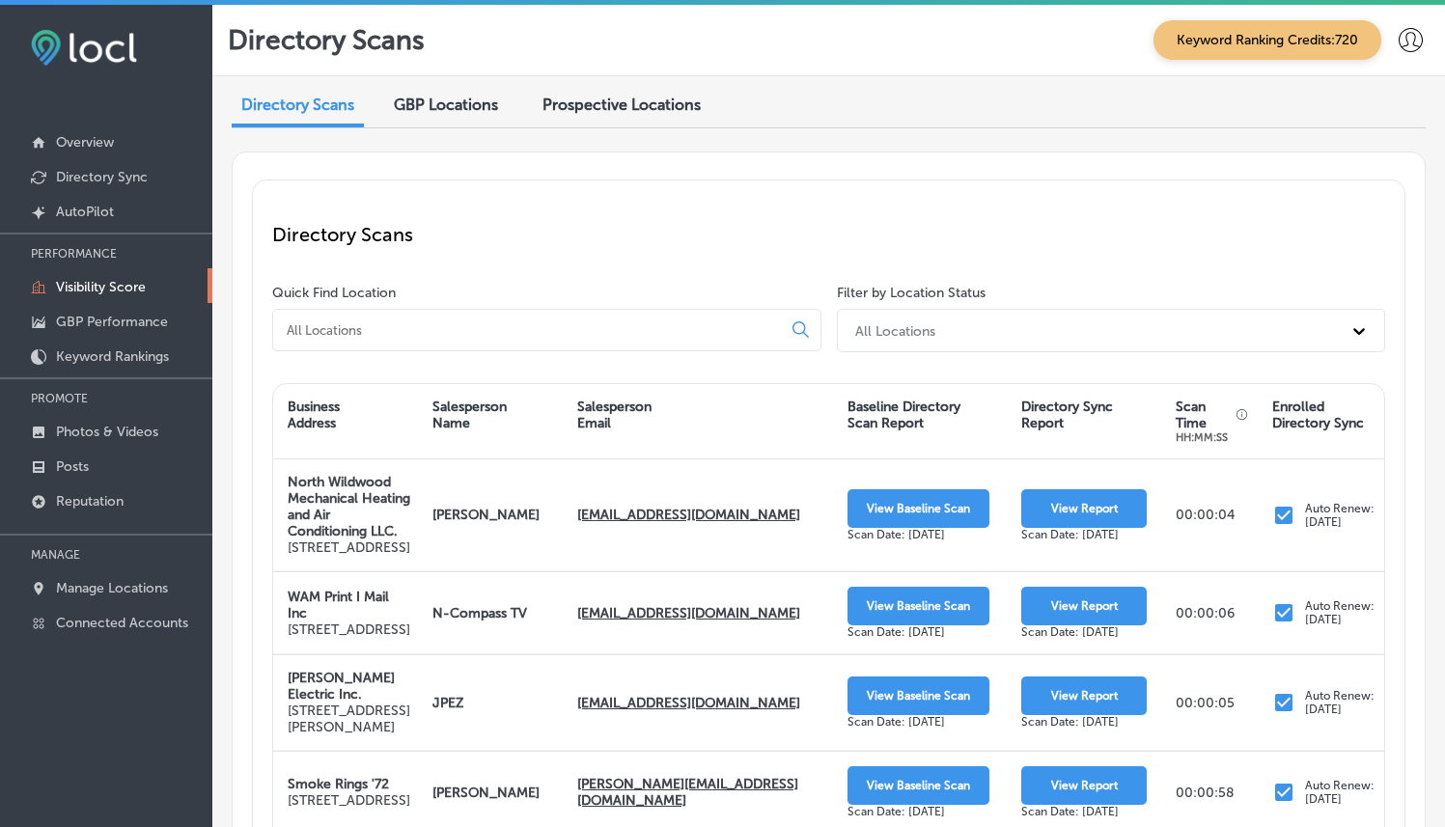
click at [696, 328] on input at bounding box center [531, 329] width 492 height 17
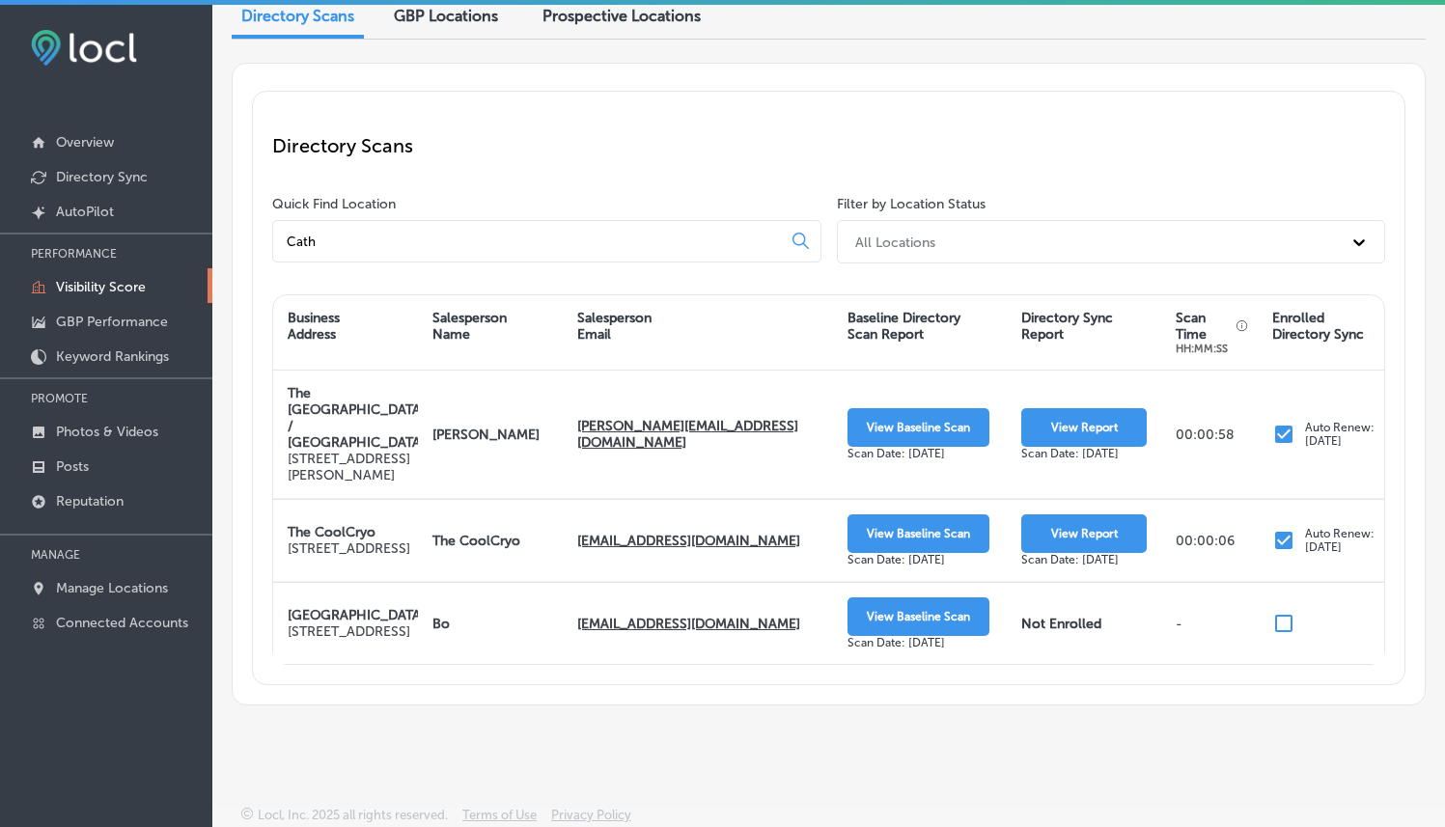
scroll to position [167, 0]
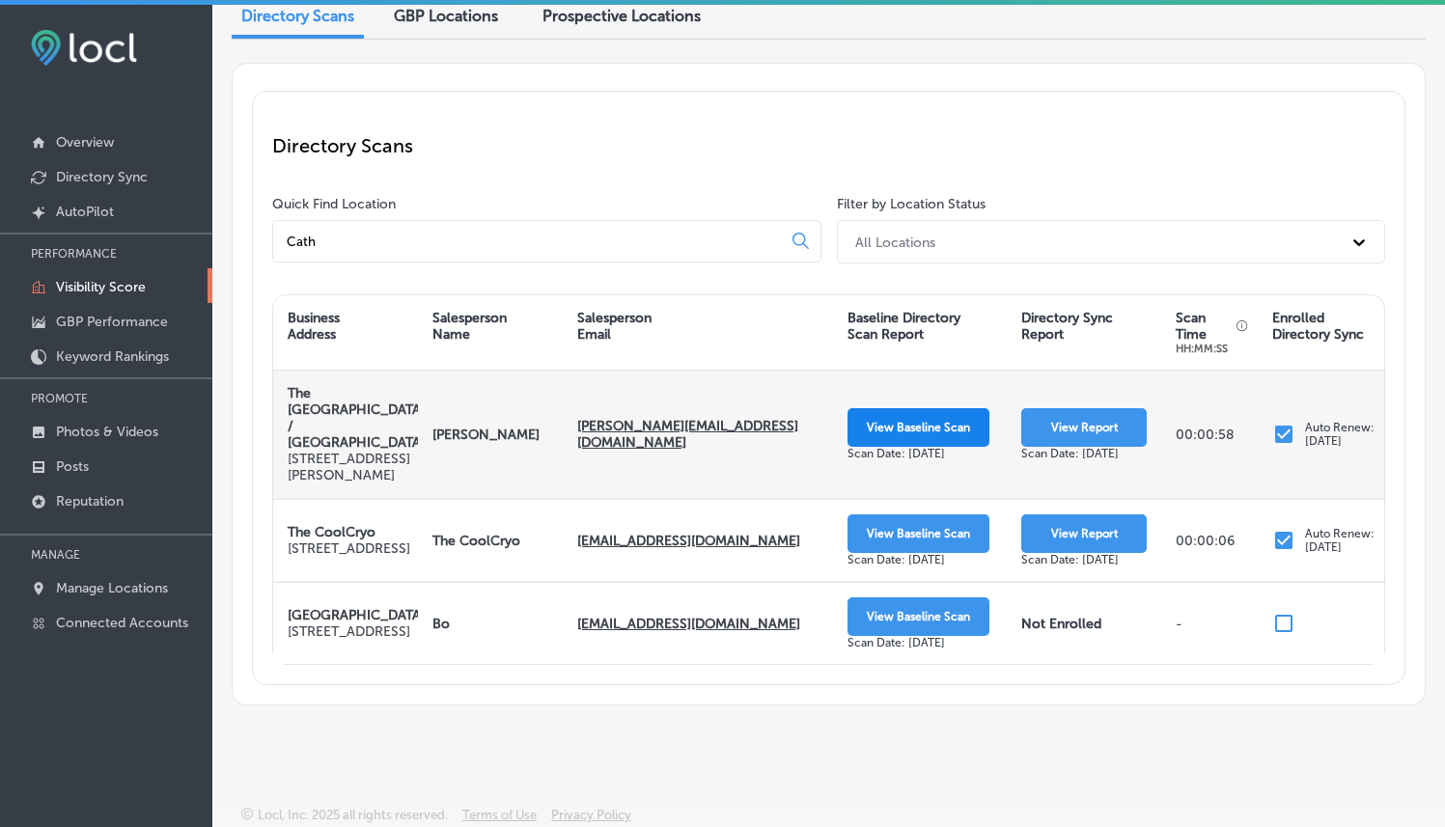
type input "Cath"
click at [910, 408] on button "View Baseline Scan" at bounding box center [918, 427] width 142 height 39
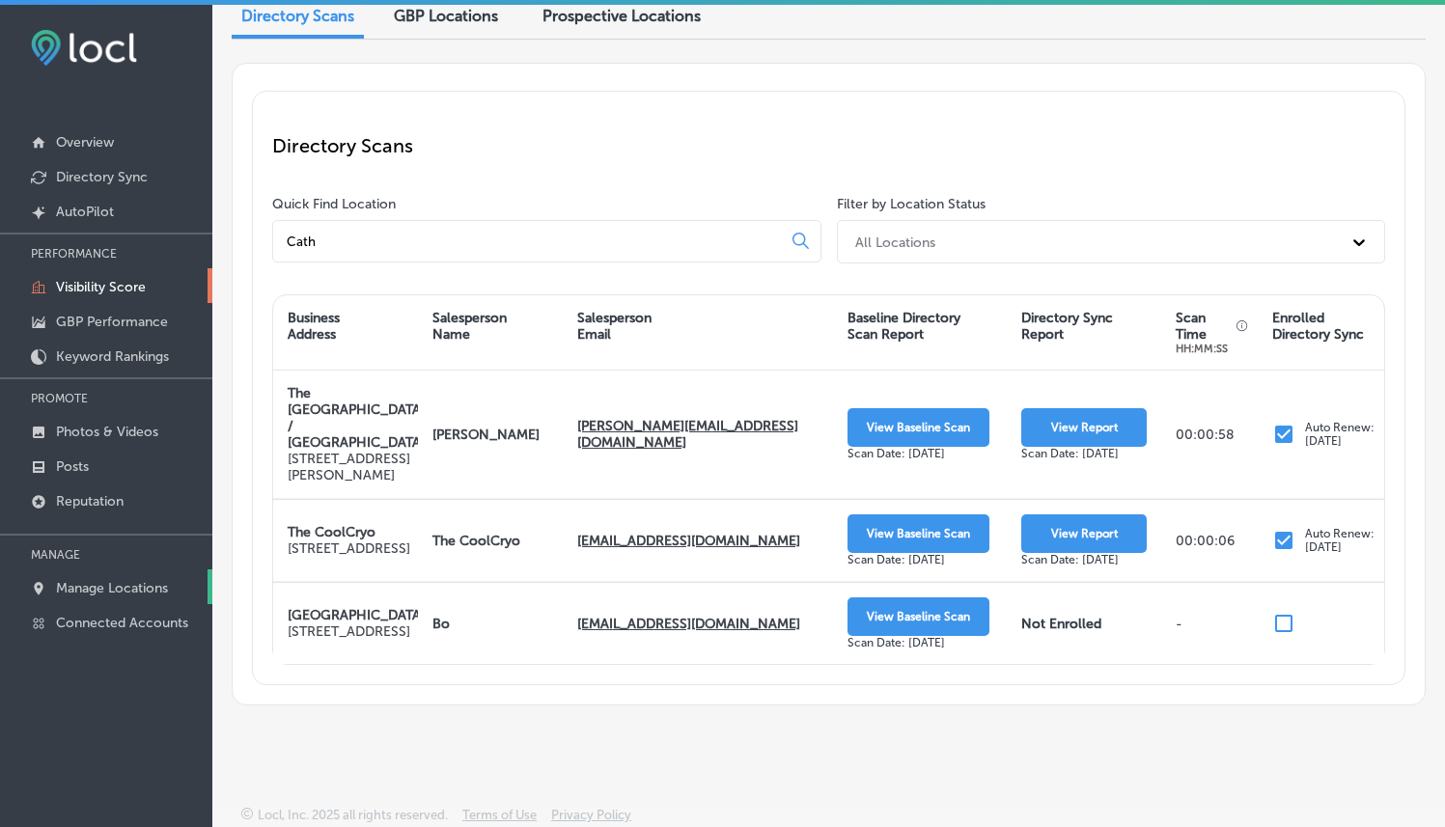
click at [83, 585] on p "Manage Locations" at bounding box center [112, 588] width 112 height 16
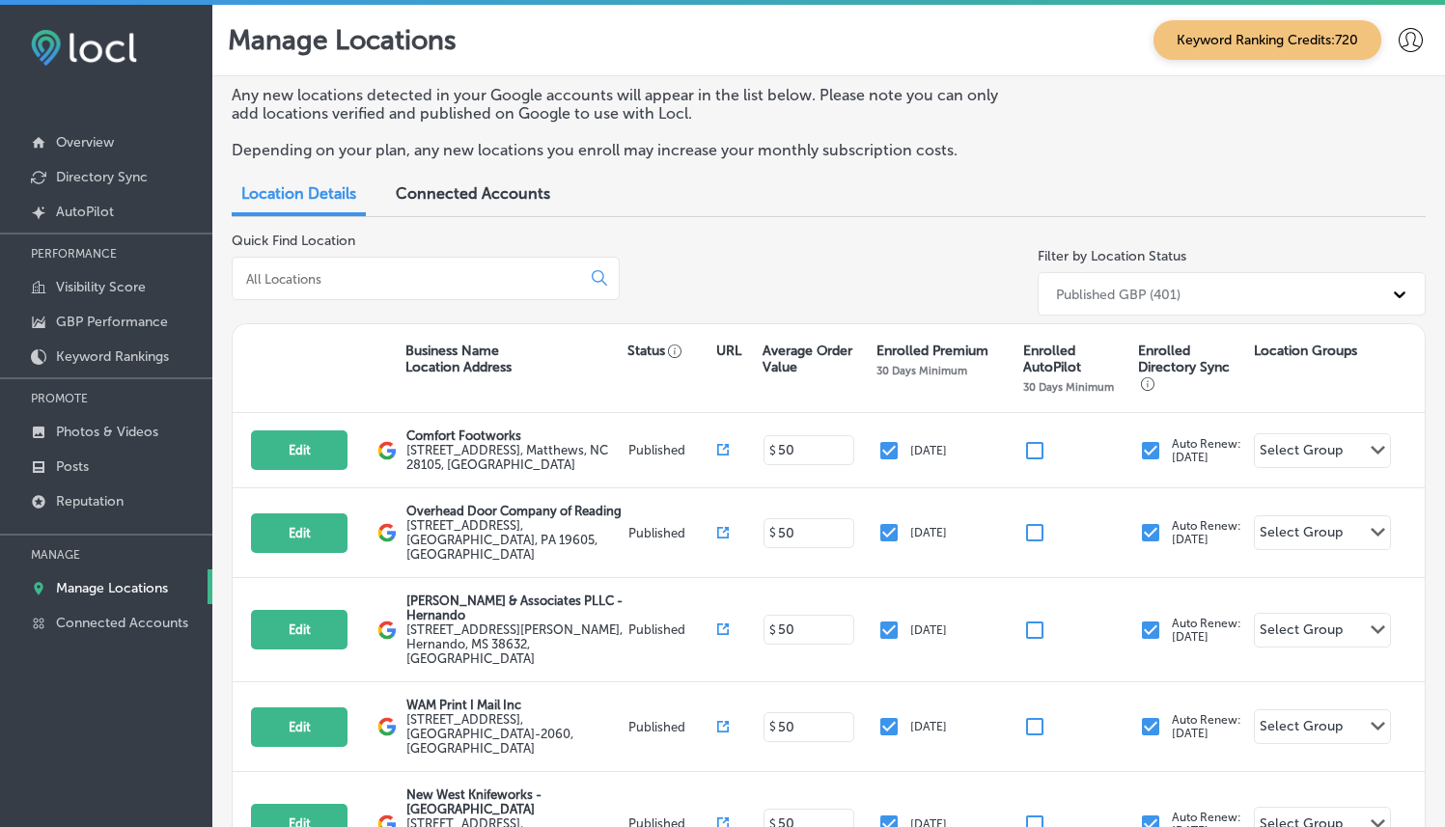
click at [389, 260] on div at bounding box center [426, 278] width 388 height 43
click at [390, 264] on div at bounding box center [426, 278] width 388 height 43
click at [394, 267] on div at bounding box center [426, 278] width 388 height 43
click at [387, 277] on input at bounding box center [410, 278] width 332 height 17
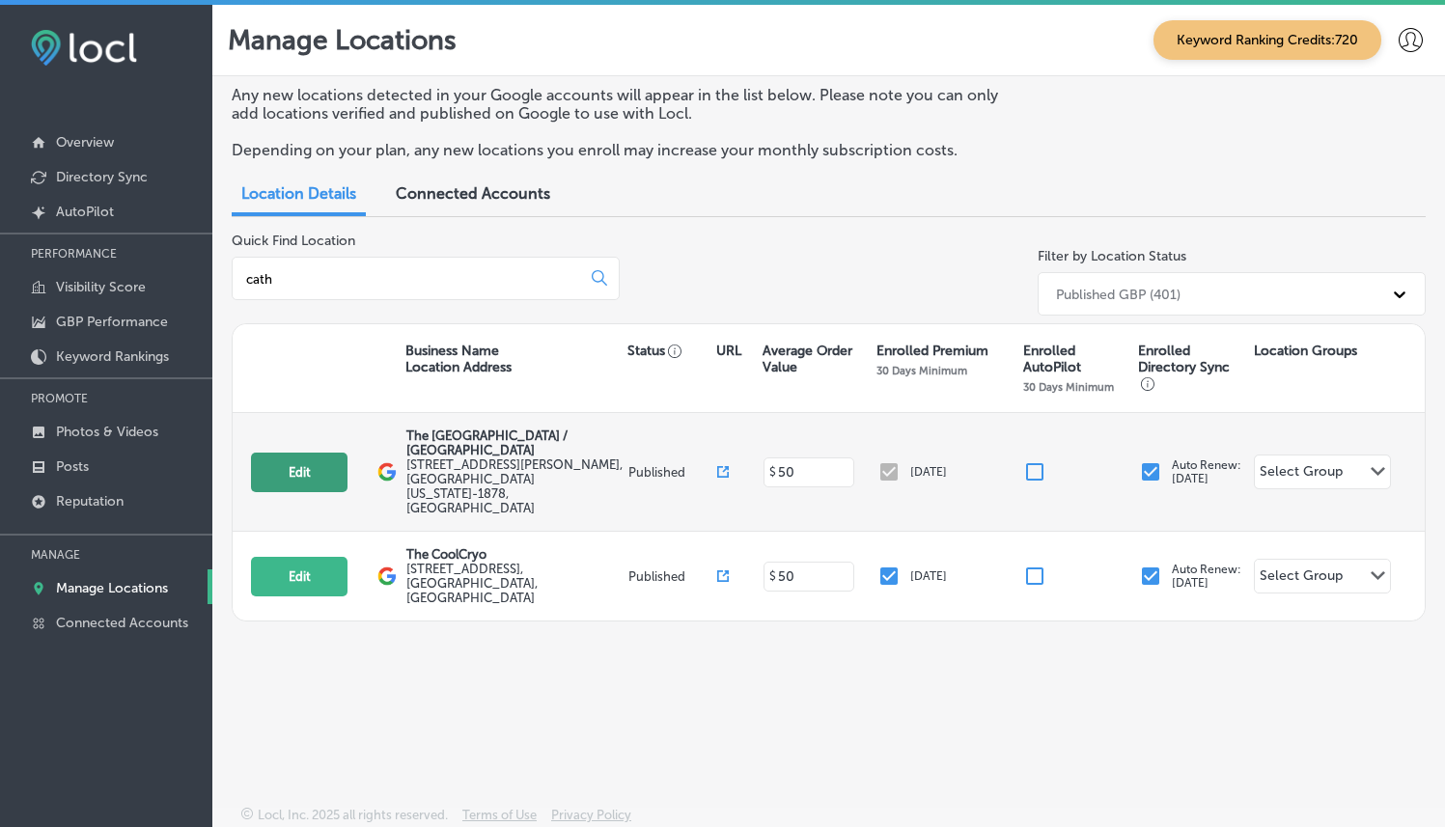
type input "cath"
click at [301, 463] on button "Edit" at bounding box center [299, 473] width 97 height 40
select select "US"
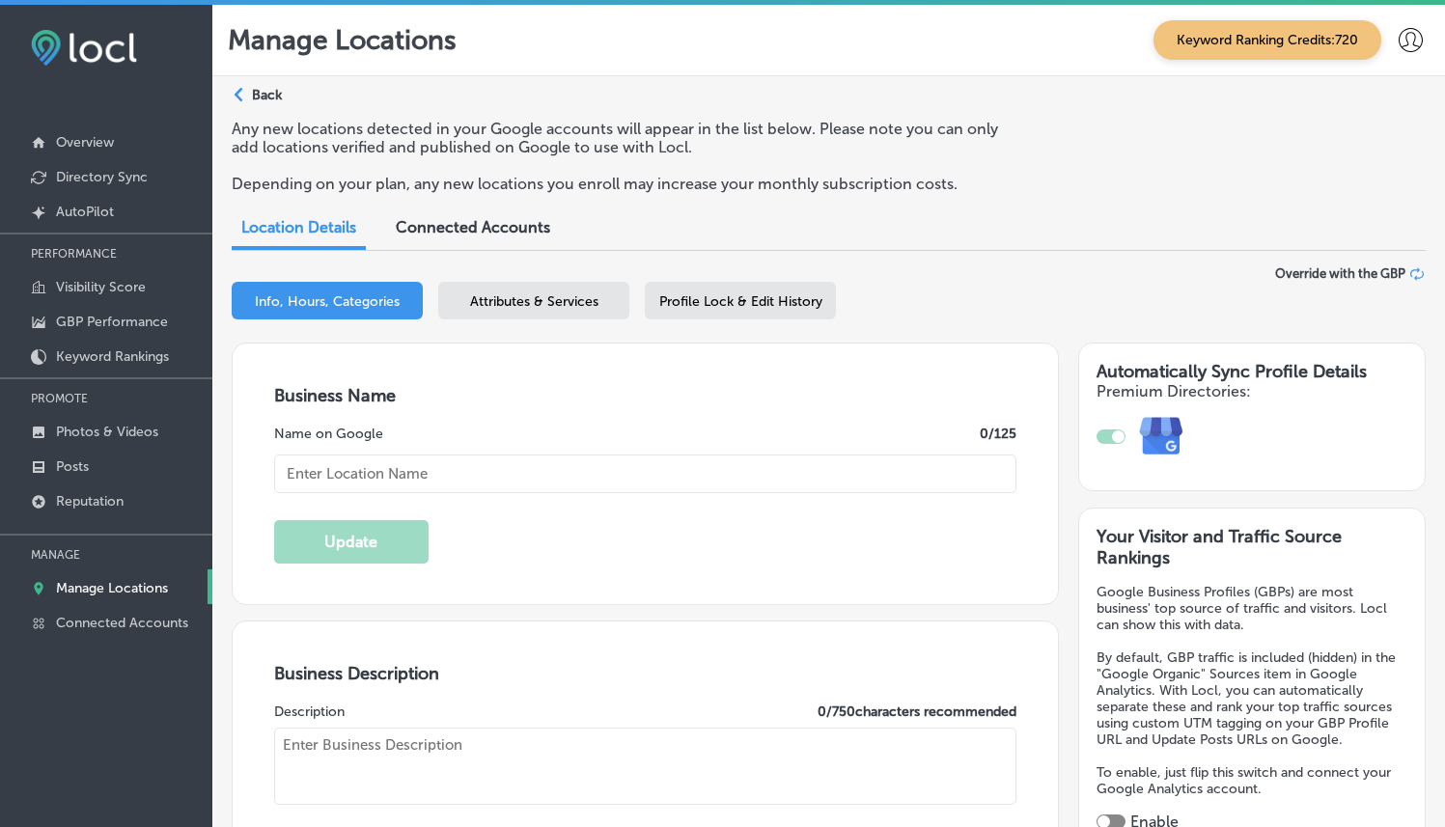
type input "The [GEOGRAPHIC_DATA] / [GEOGRAPHIC_DATA]"
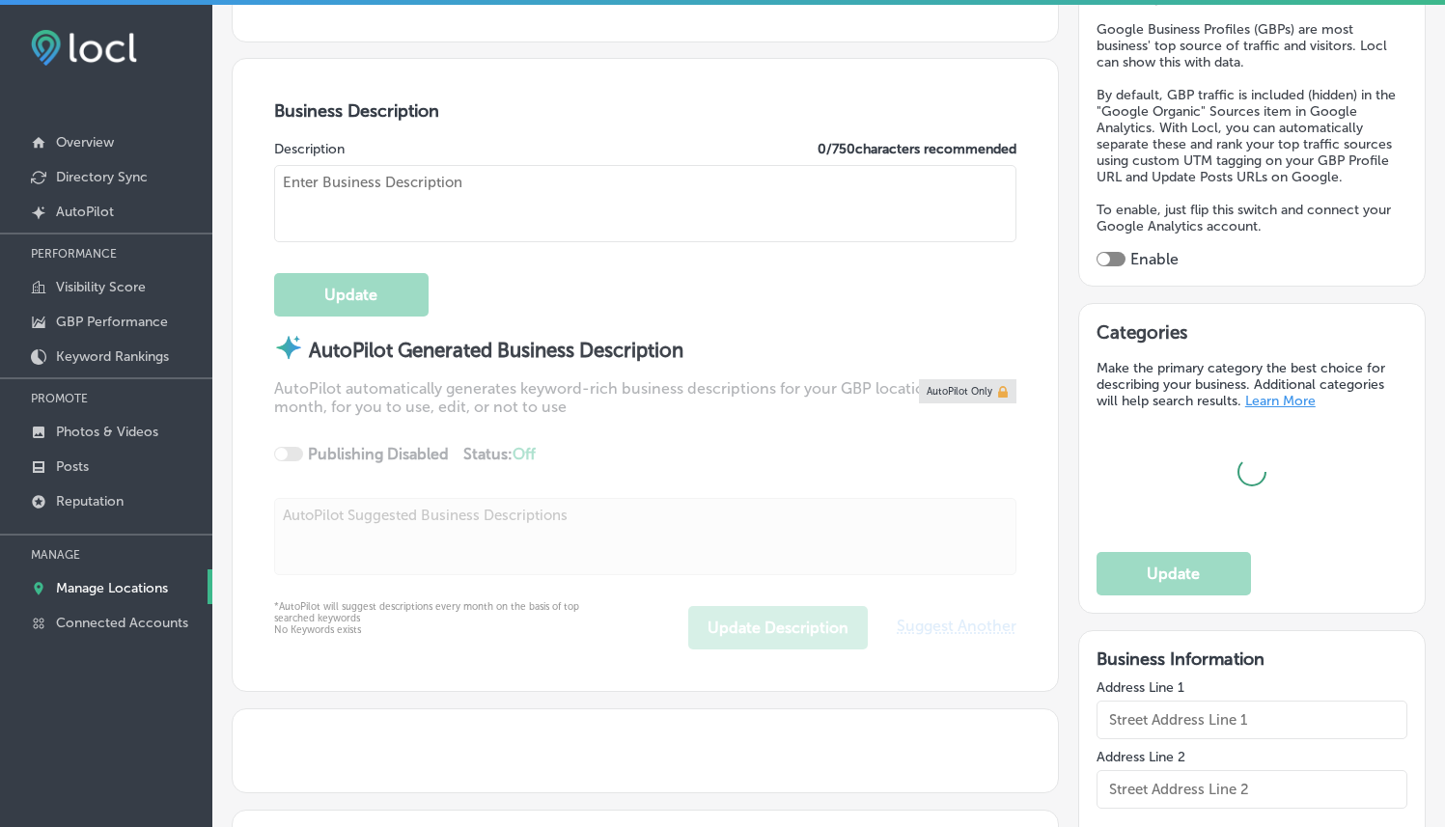
type input "[STREET_ADDRESS][PERSON_NAME]"
type input "[GEOGRAPHIC_DATA]"
type input "92234-1878"
type input "US"
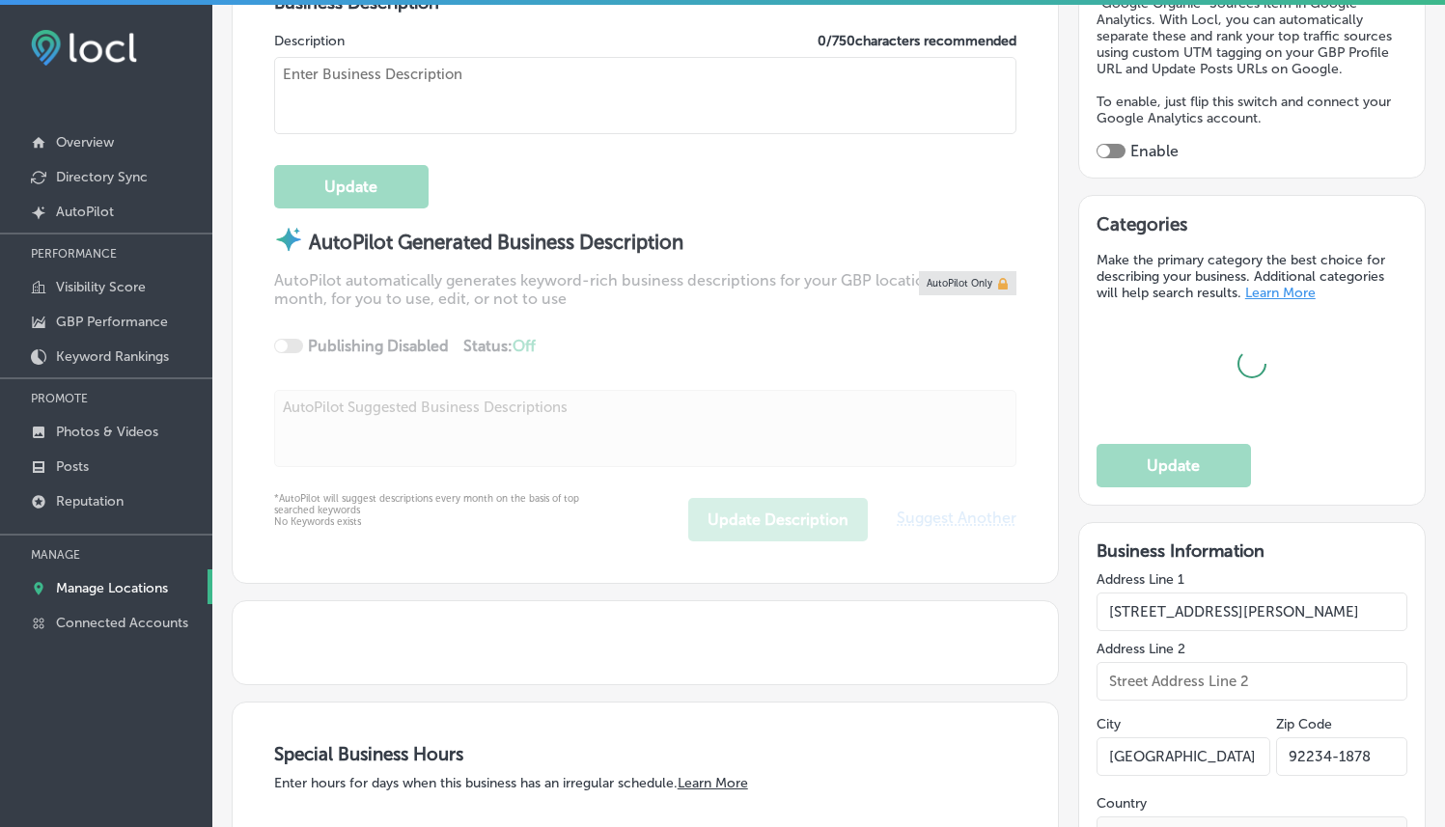
type input "[URL][DOMAIN_NAME]"
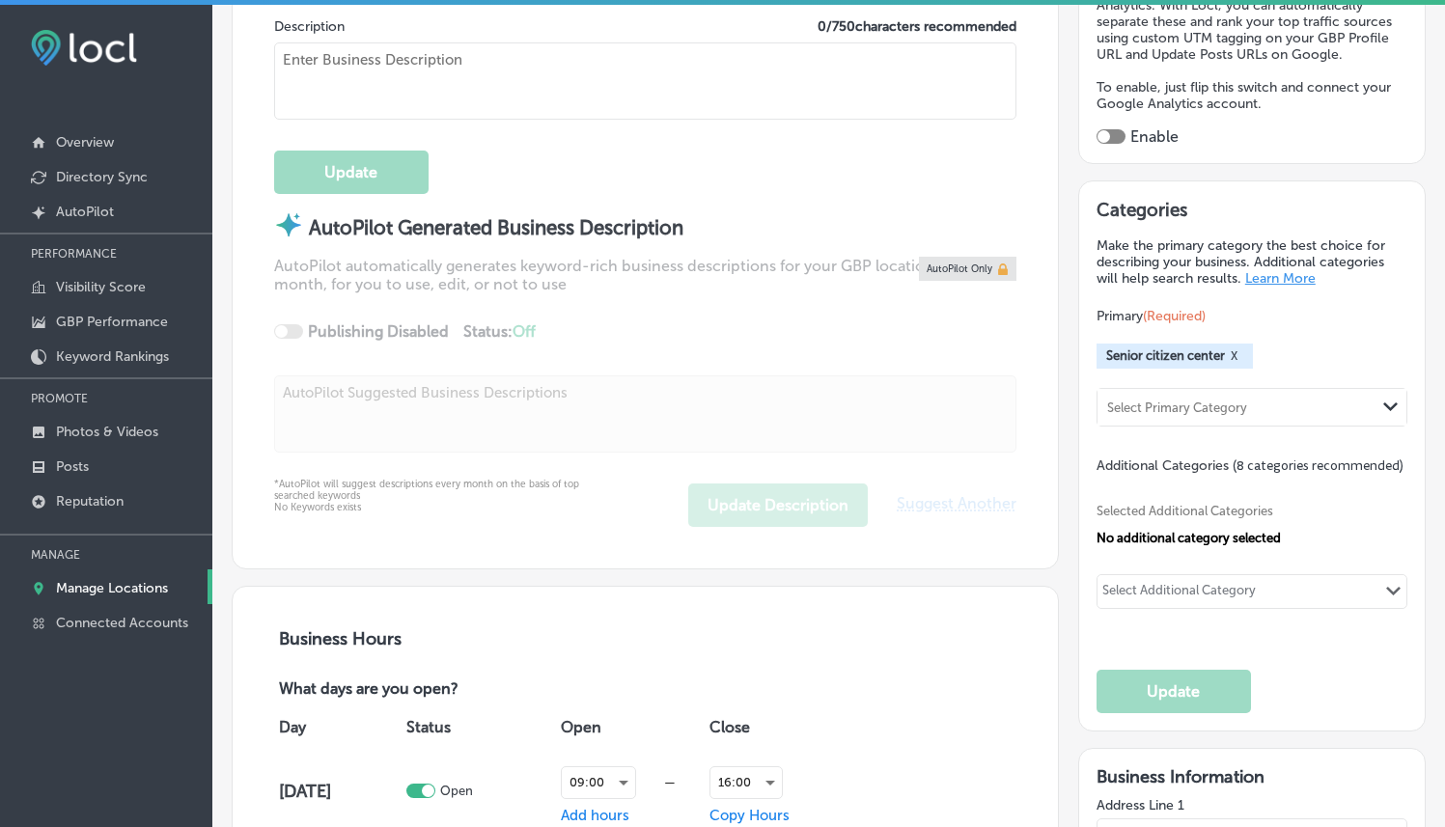
type textarea "The [GEOGRAPHIC_DATA] is a 21st century bilingual center for active living. We …"
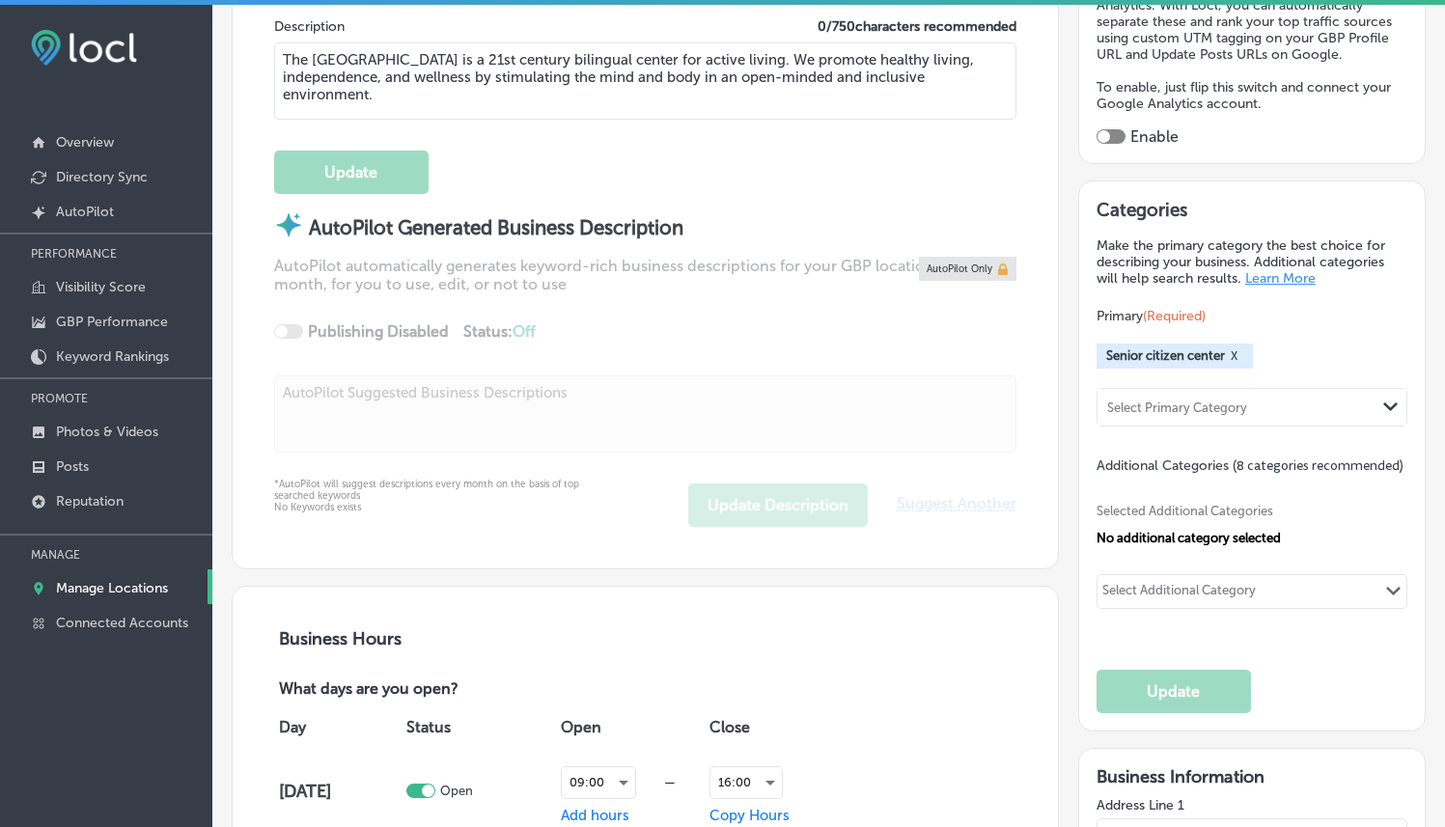
type input "[PHONE_NUMBER]"
